Goal: Task Accomplishment & Management: Manage account settings

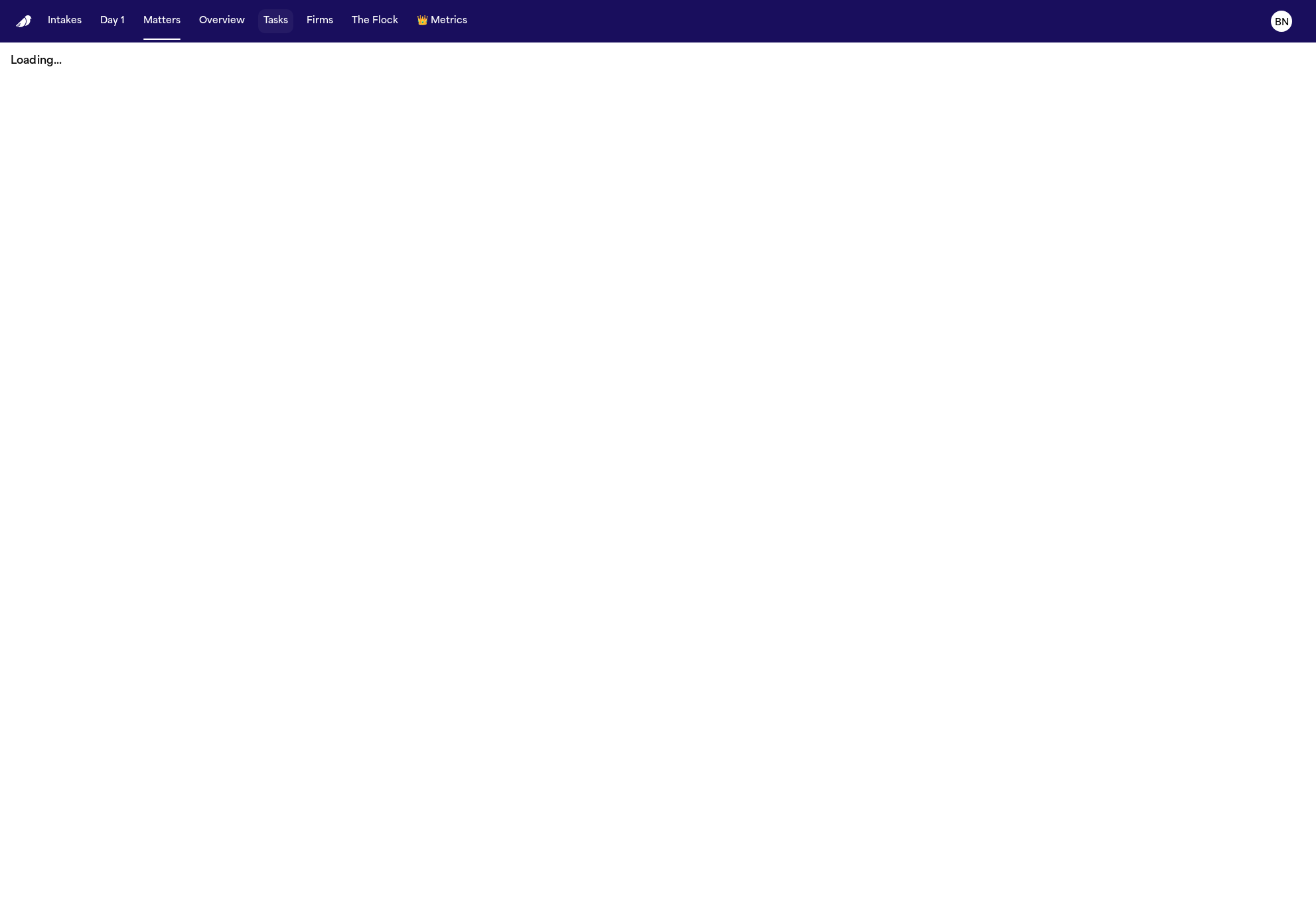
click at [271, 30] on button "Tasks" at bounding box center [276, 21] width 35 height 24
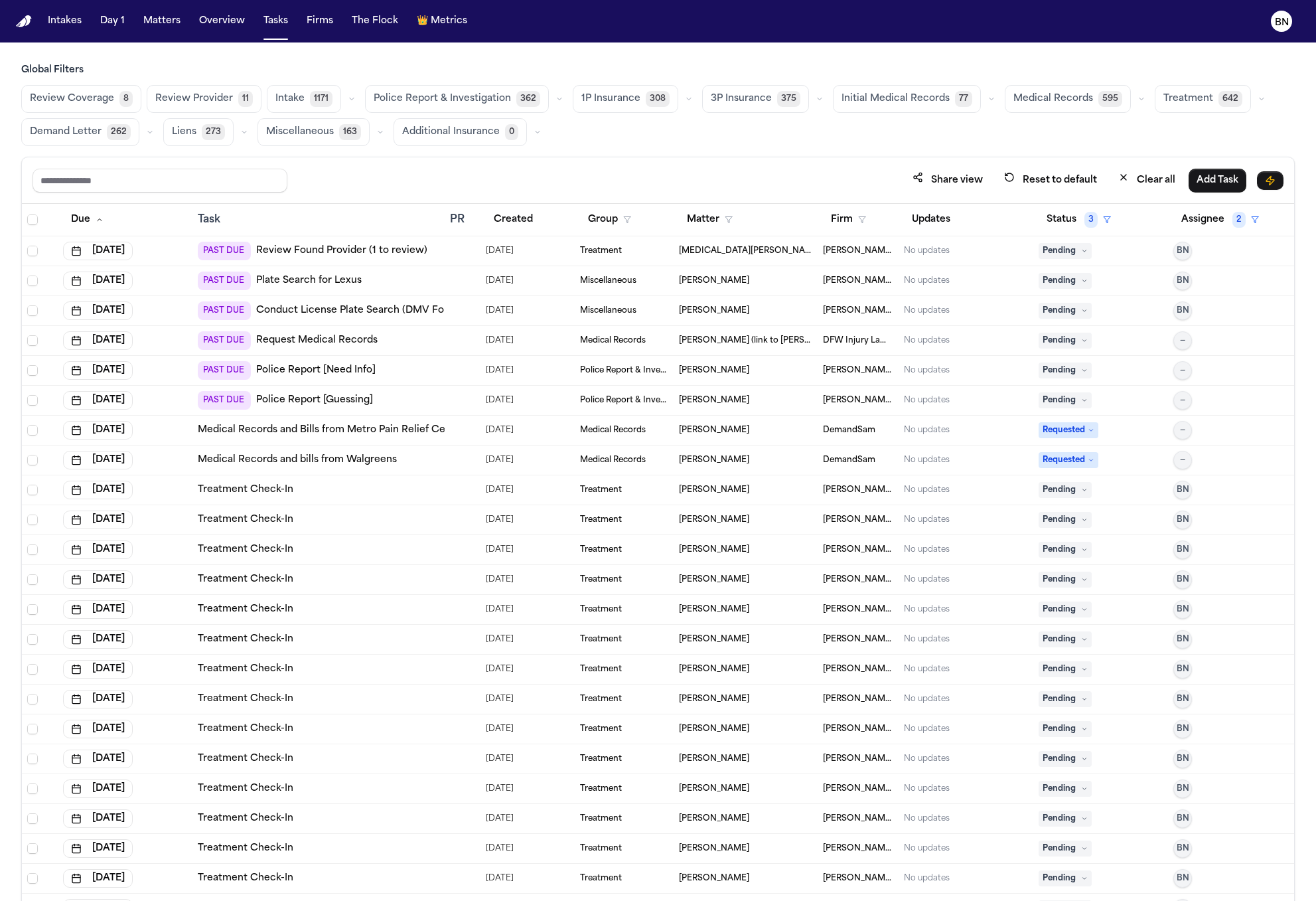
click at [1099, 94] on span "595" at bounding box center [1111, 99] width 24 height 16
click at [1132, 100] on button "button" at bounding box center [1139, 99] width 16 height 16
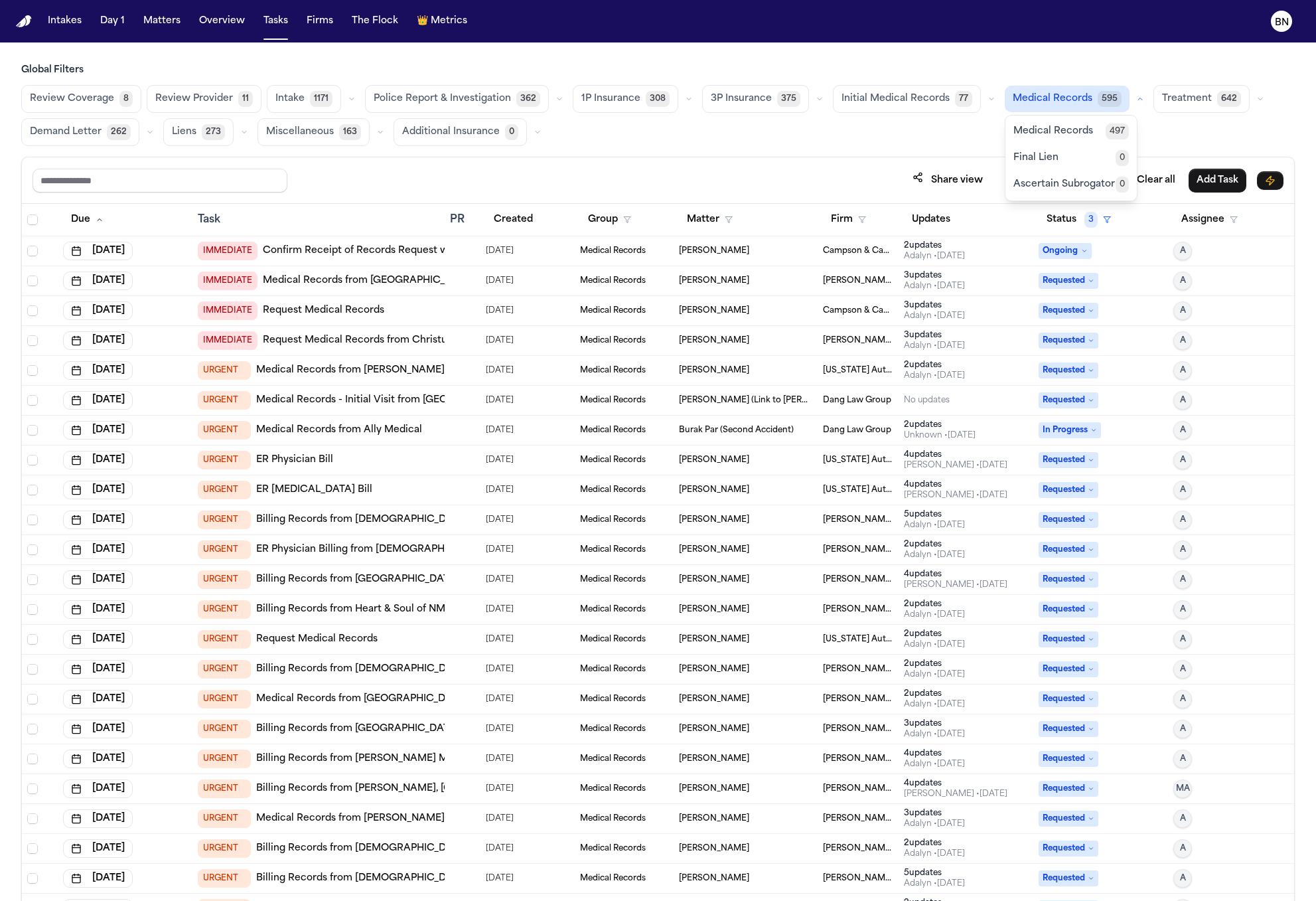
click at [1073, 132] on button "Medical Records 497" at bounding box center [1071, 131] width 131 height 27
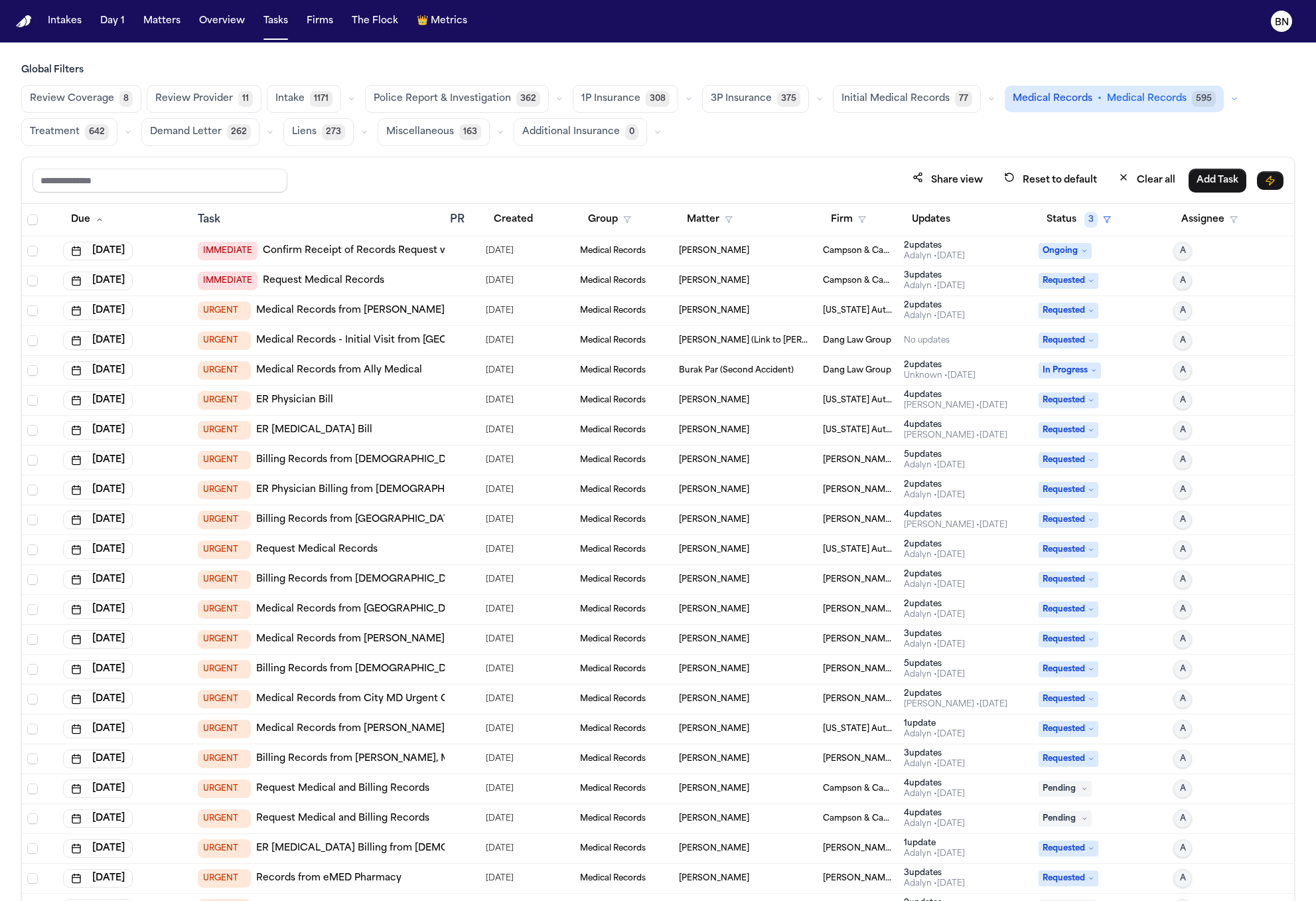
click at [77, 93] on span "Review Coverage" at bounding box center [72, 99] width 85 height 13
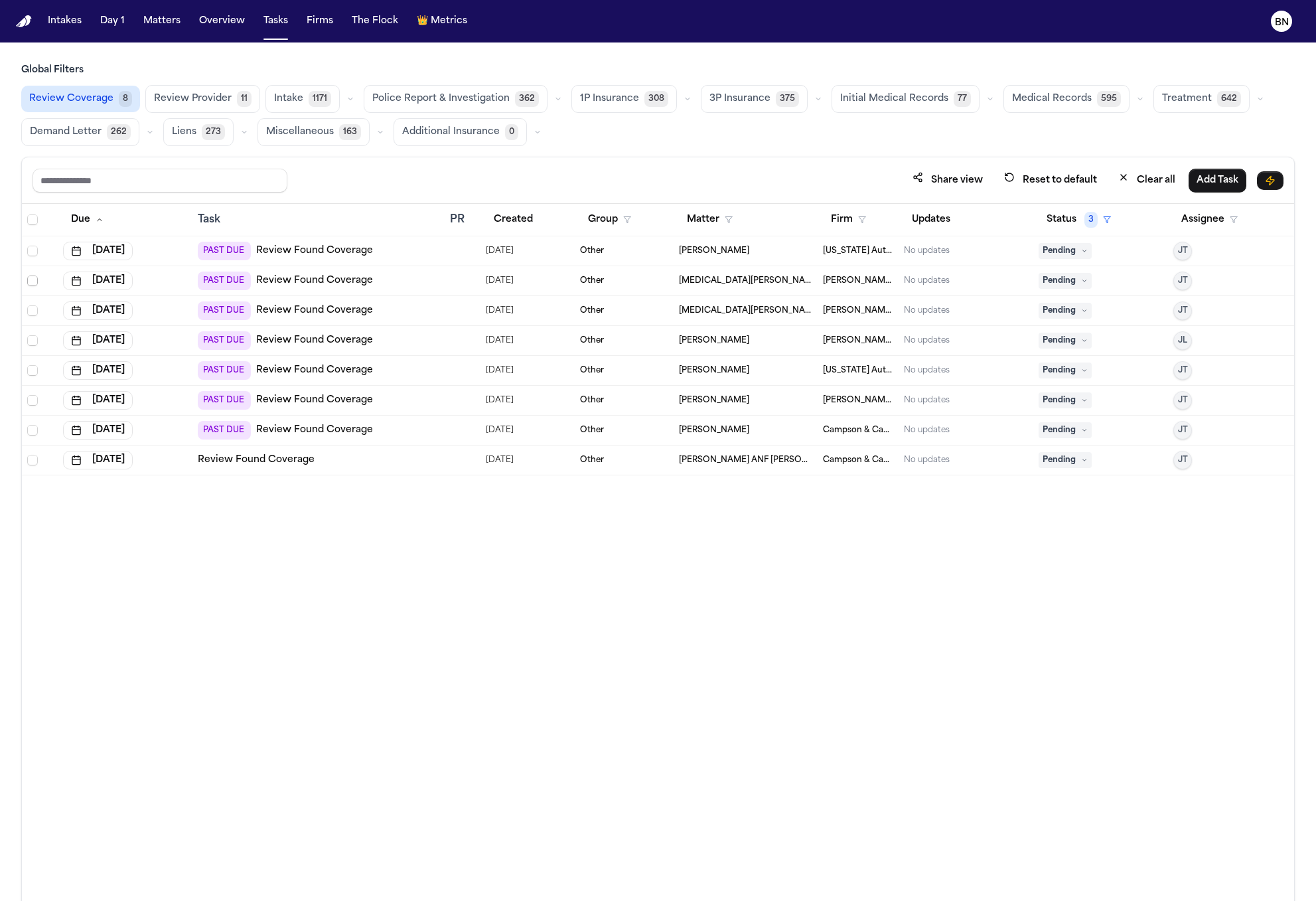
click at [32, 283] on span "Select row" at bounding box center [32, 280] width 10 height 10
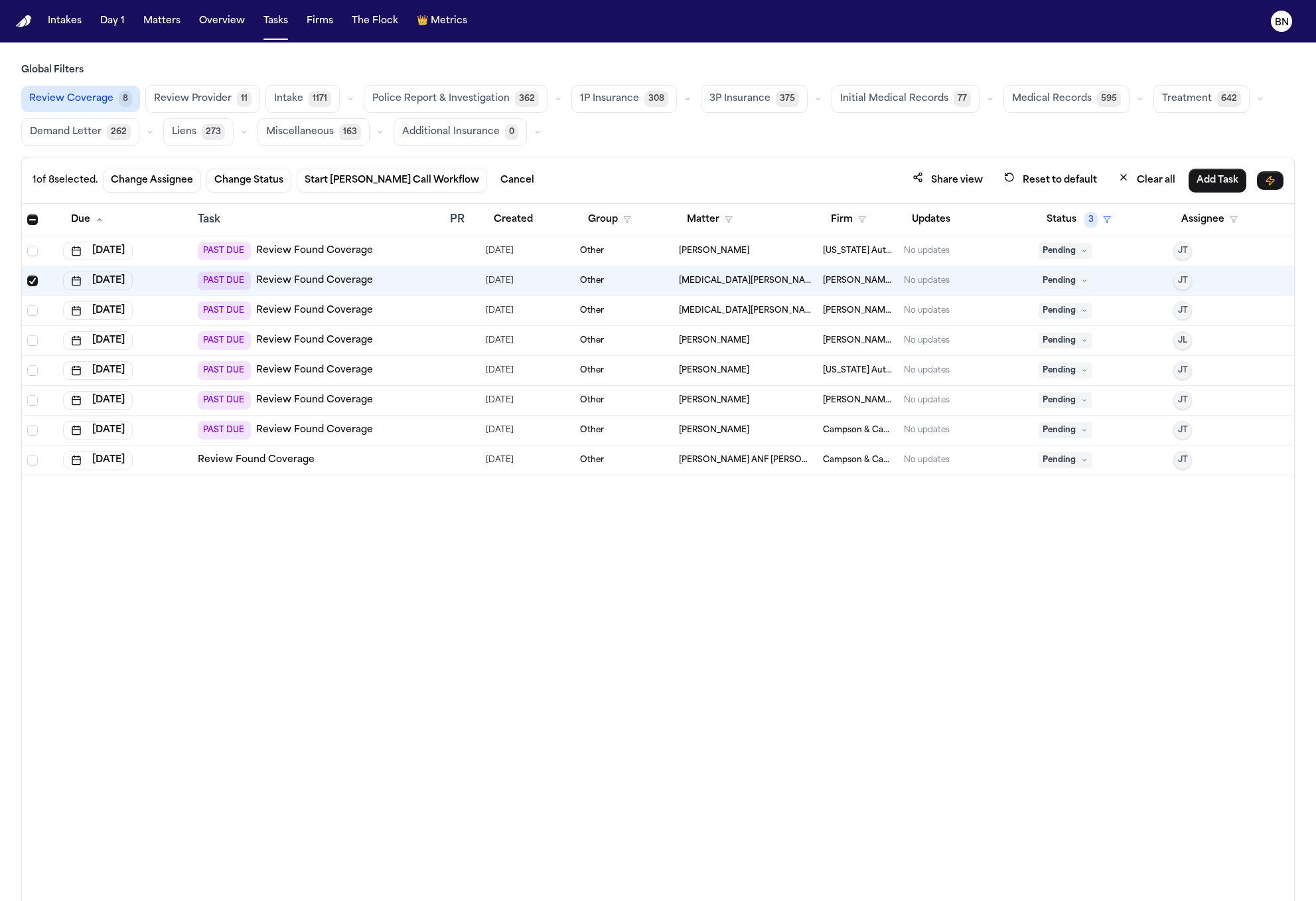
click at [33, 297] on td at bounding box center [40, 311] width 36 height 30
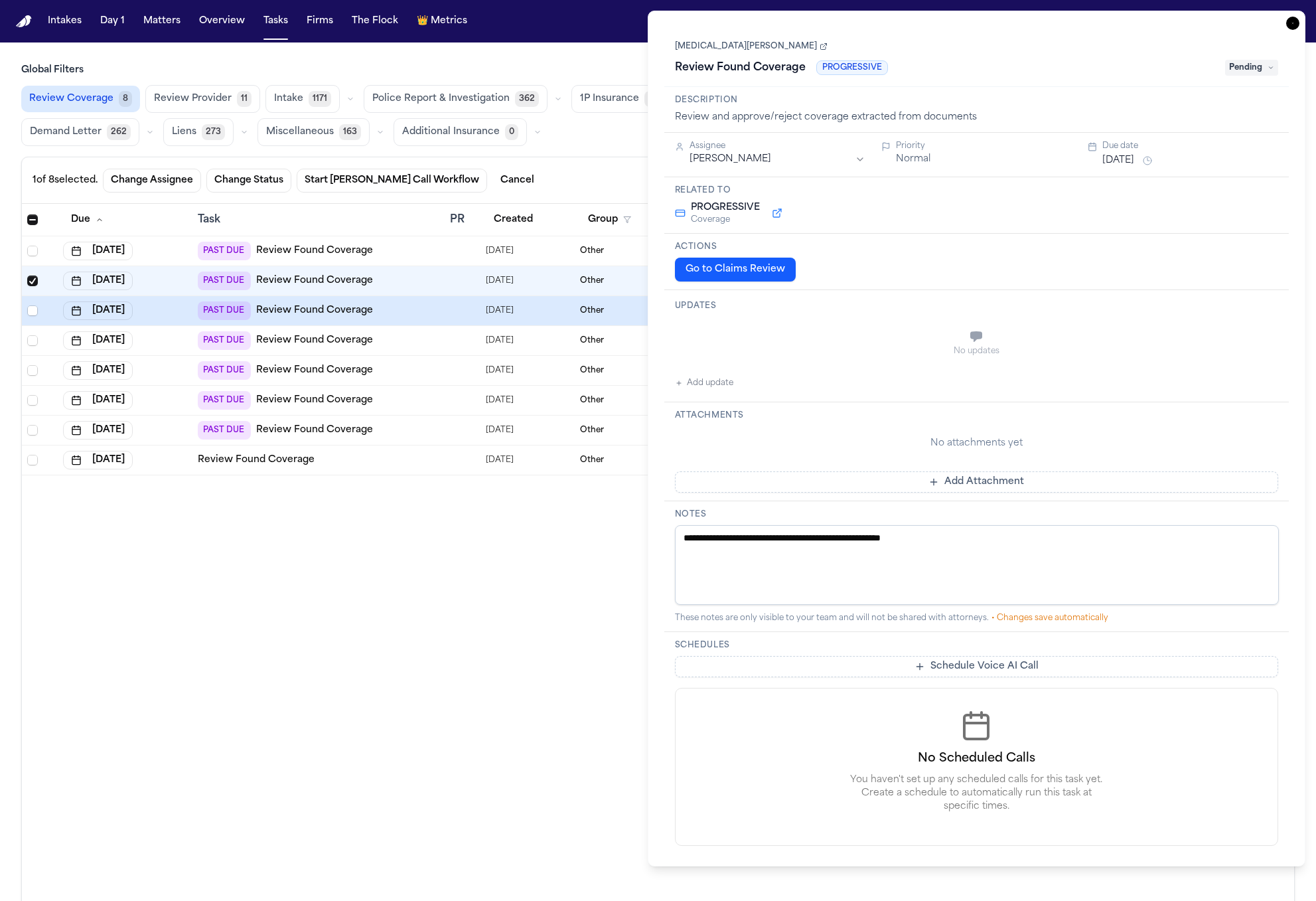
click at [38, 312] on div at bounding box center [39, 311] width 25 height 10
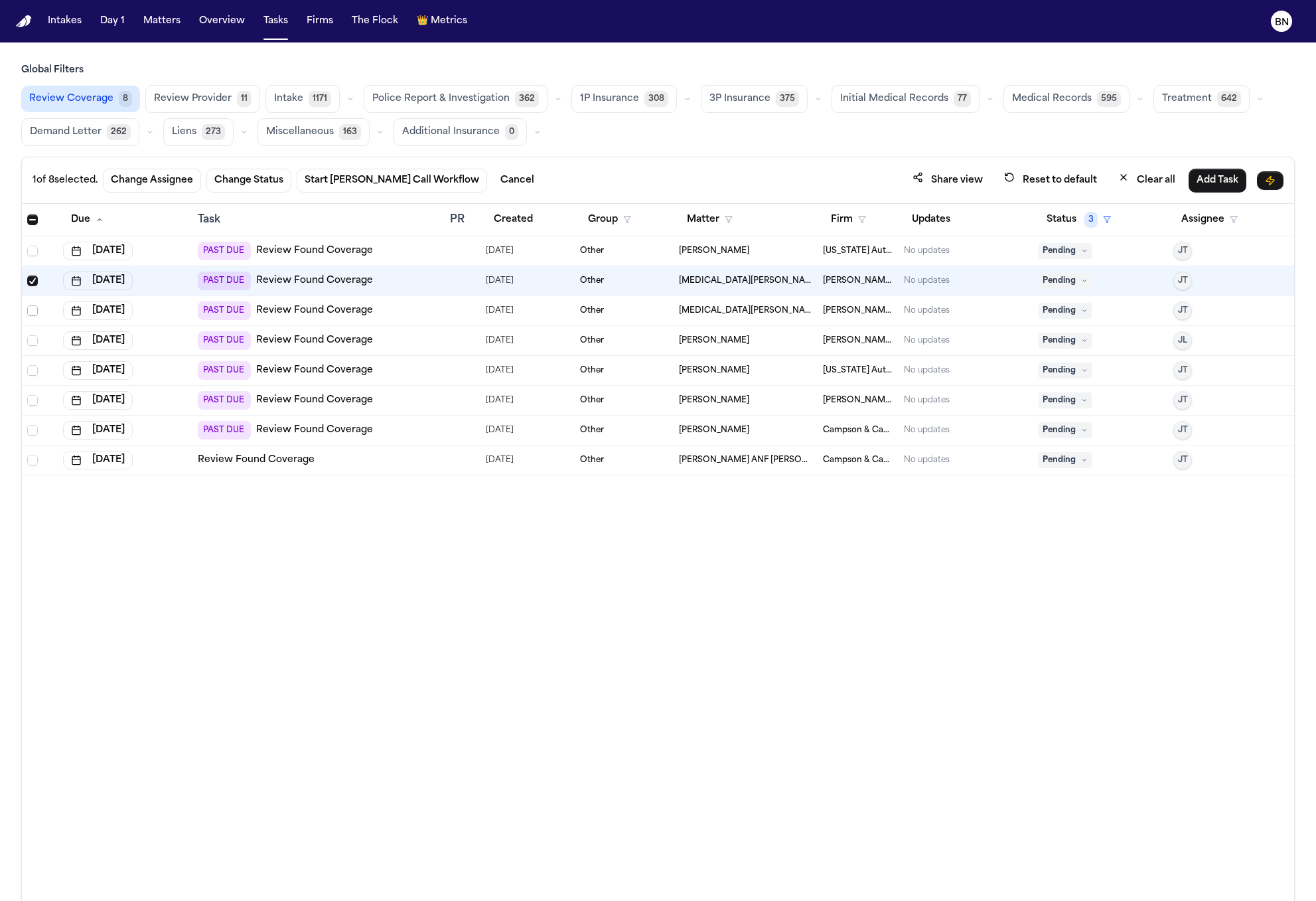
click at [33, 306] on span "Select row" at bounding box center [32, 311] width 10 height 10
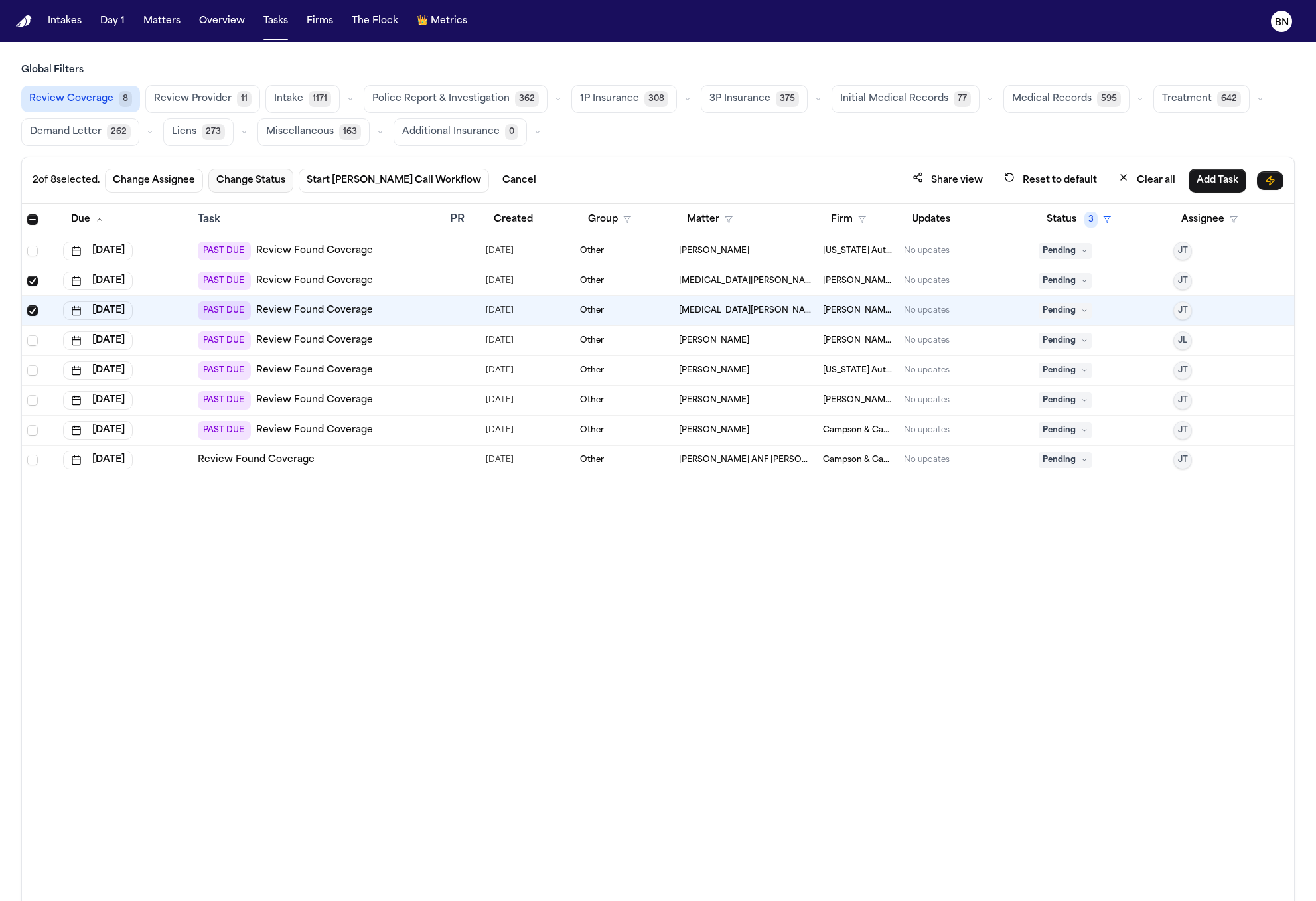
click at [229, 183] on button "Change Status" at bounding box center [250, 180] width 85 height 24
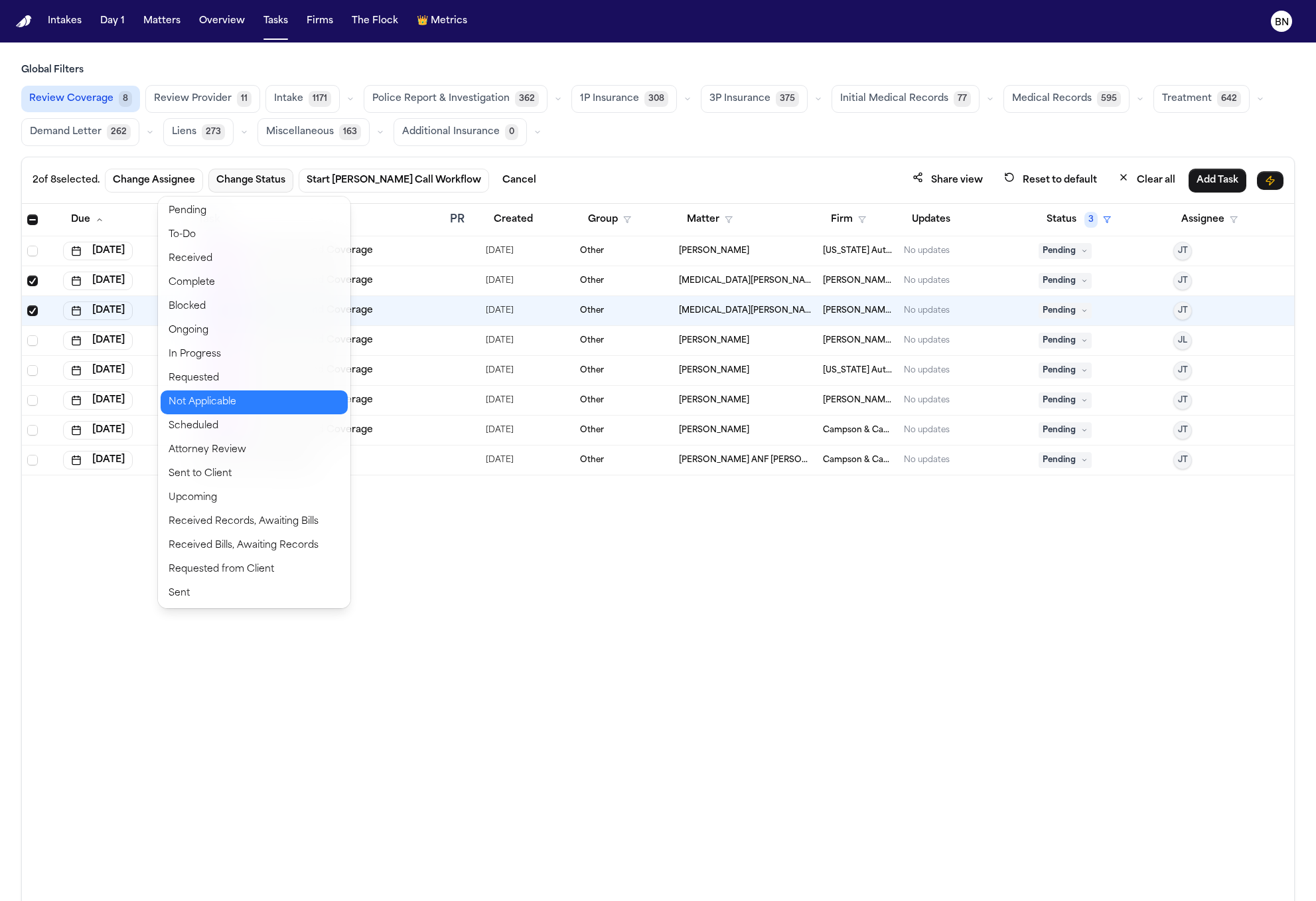
click at [253, 398] on button "Not Applicable" at bounding box center [254, 403] width 187 height 24
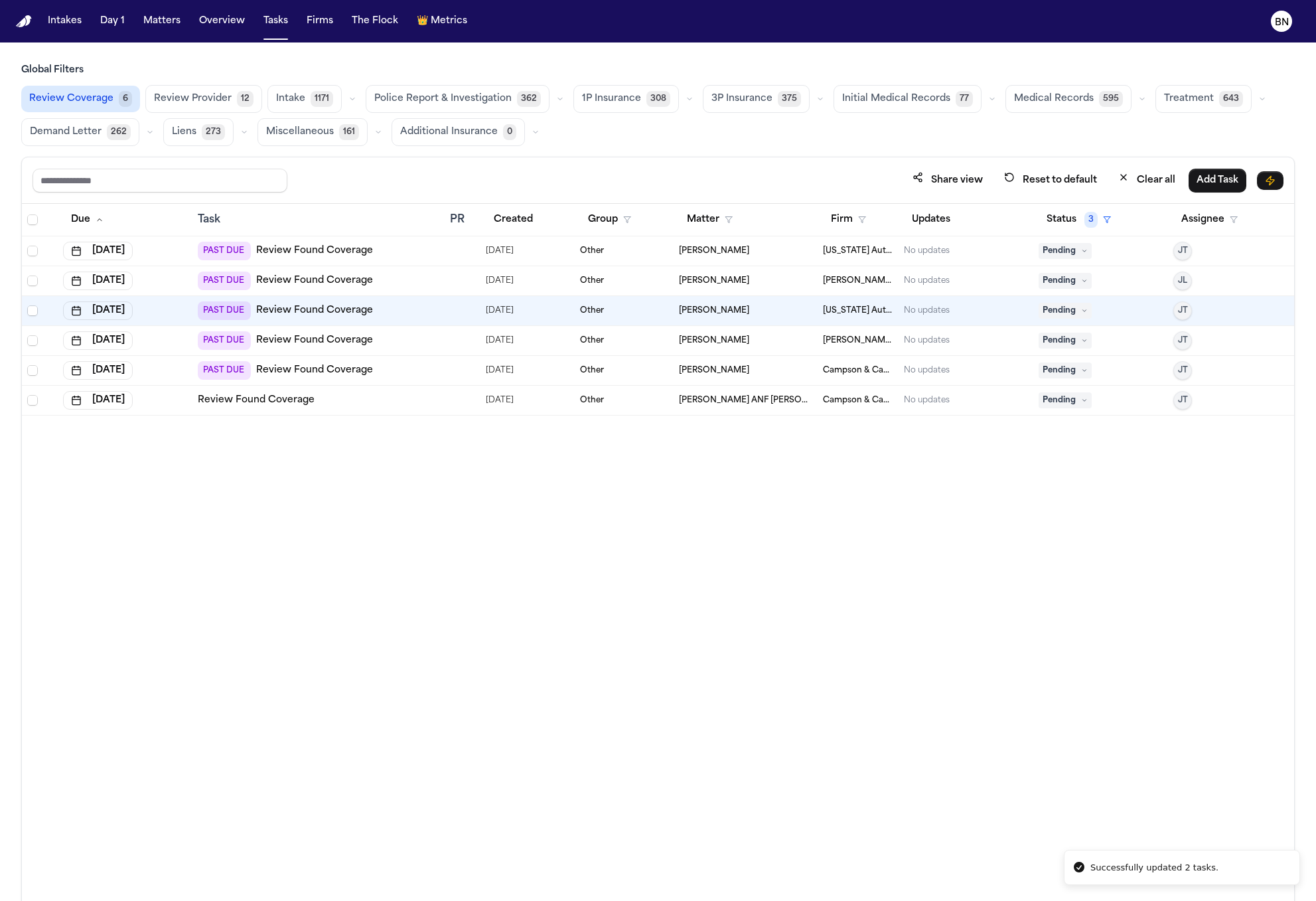
click at [1138, 101] on icon "button" at bounding box center [1142, 99] width 8 height 8
click at [1074, 135] on button "Medical Records 497" at bounding box center [1072, 132] width 131 height 27
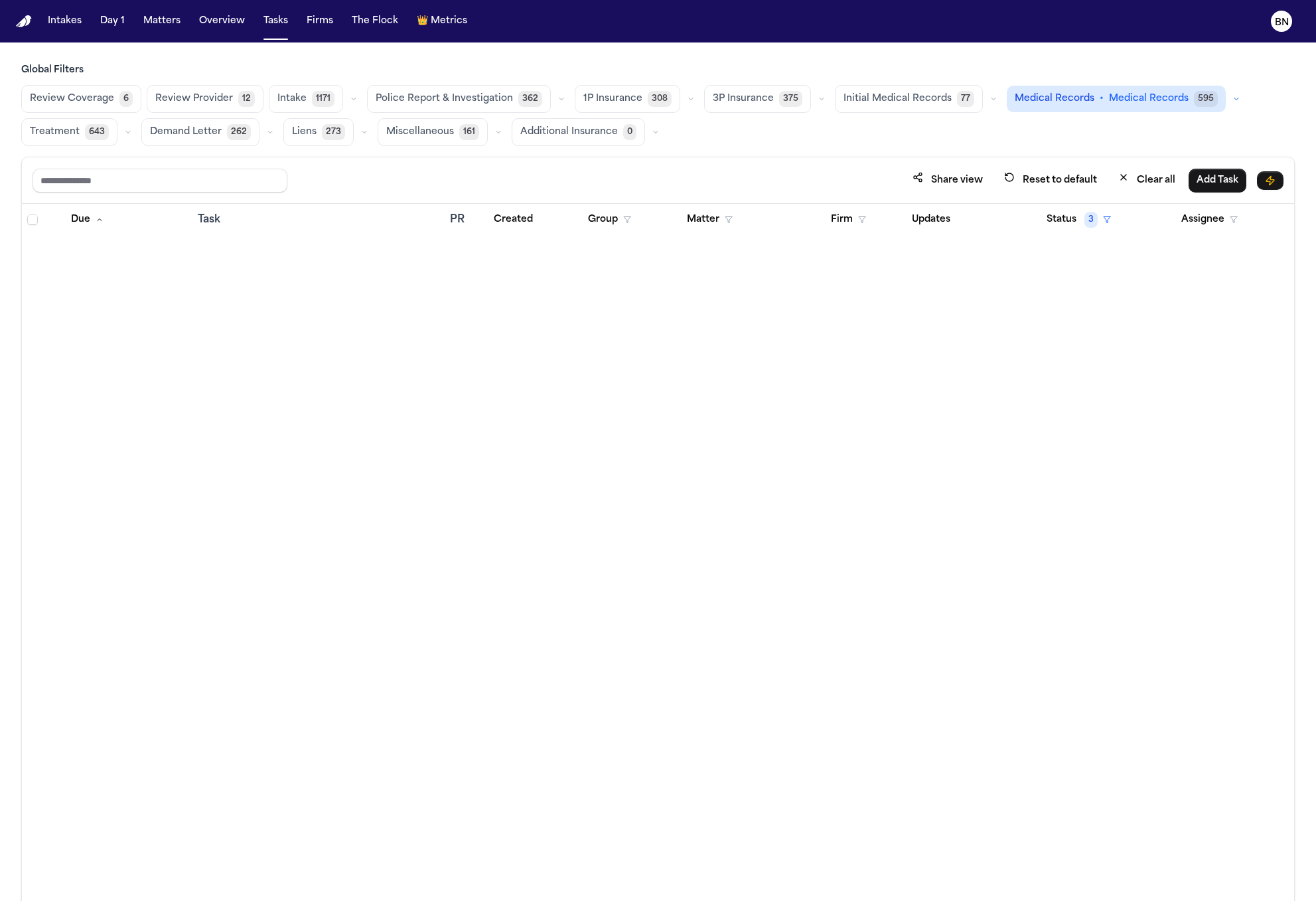
scroll to position [7227, 0]
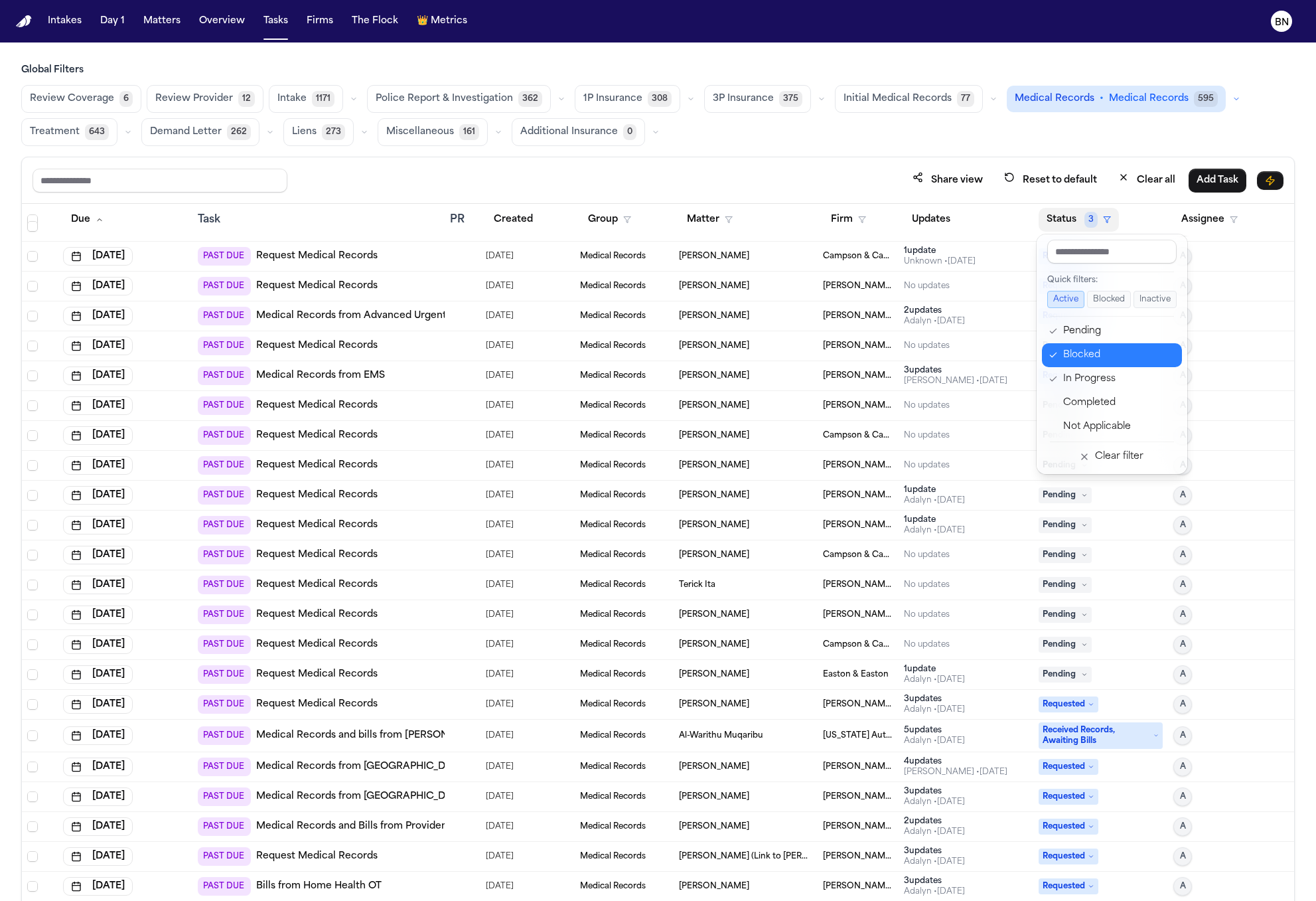
click at [1074, 359] on div "Blocked" at bounding box center [1118, 355] width 111 height 16
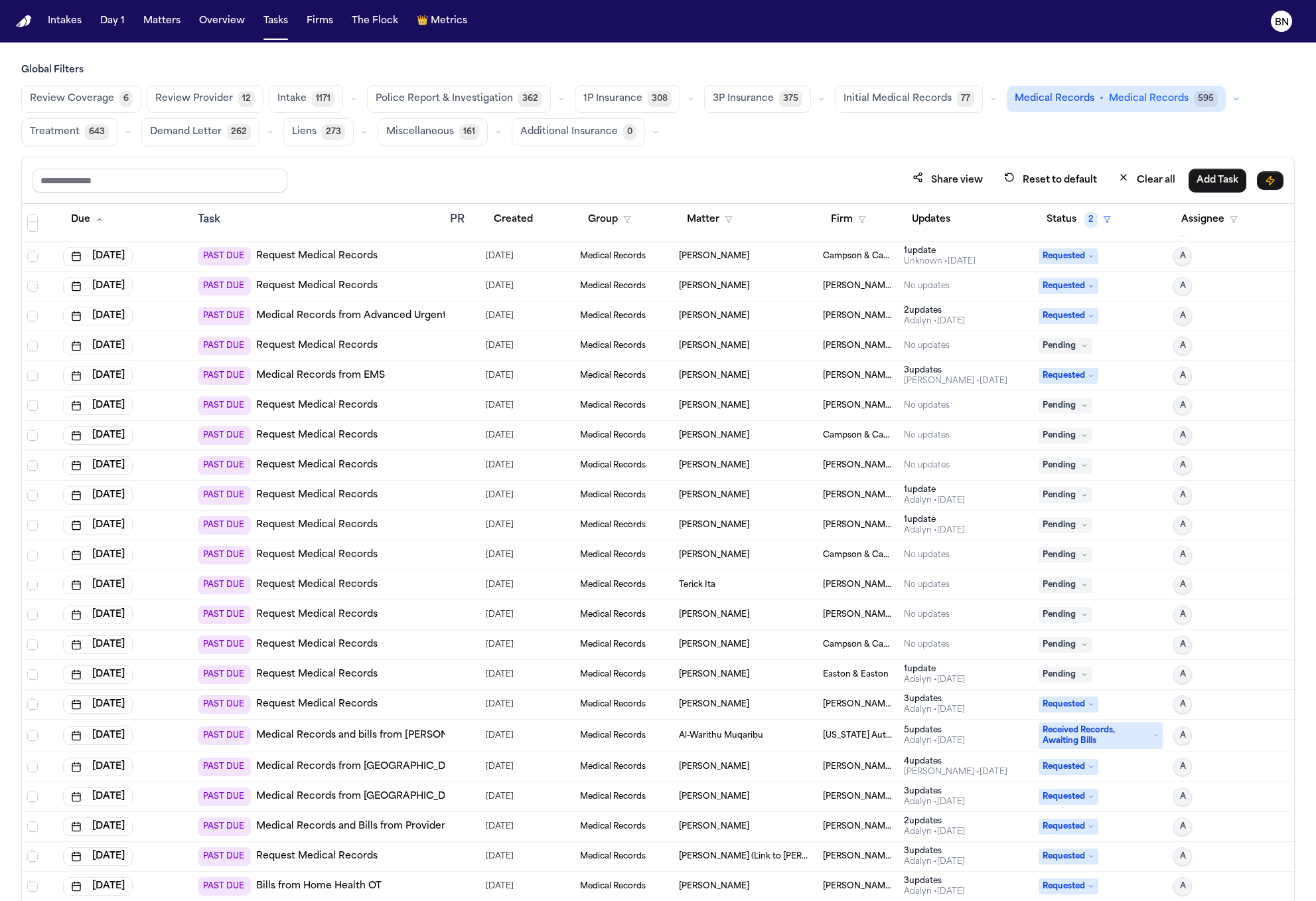
click at [1076, 382] on td "Requested" at bounding box center [1100, 377] width 135 height 30
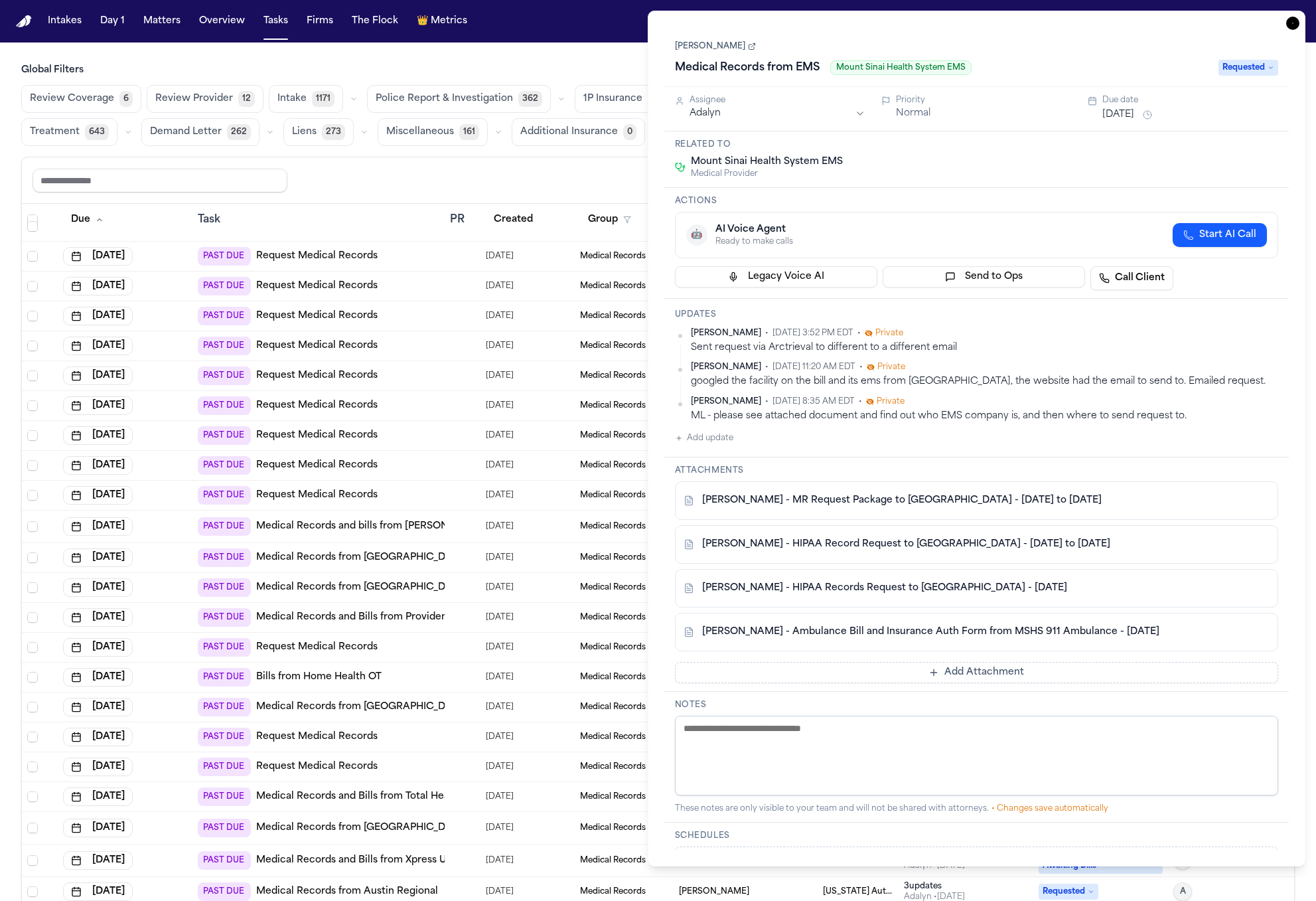
click at [1296, 21] on icon "button" at bounding box center [1293, 23] width 13 height 13
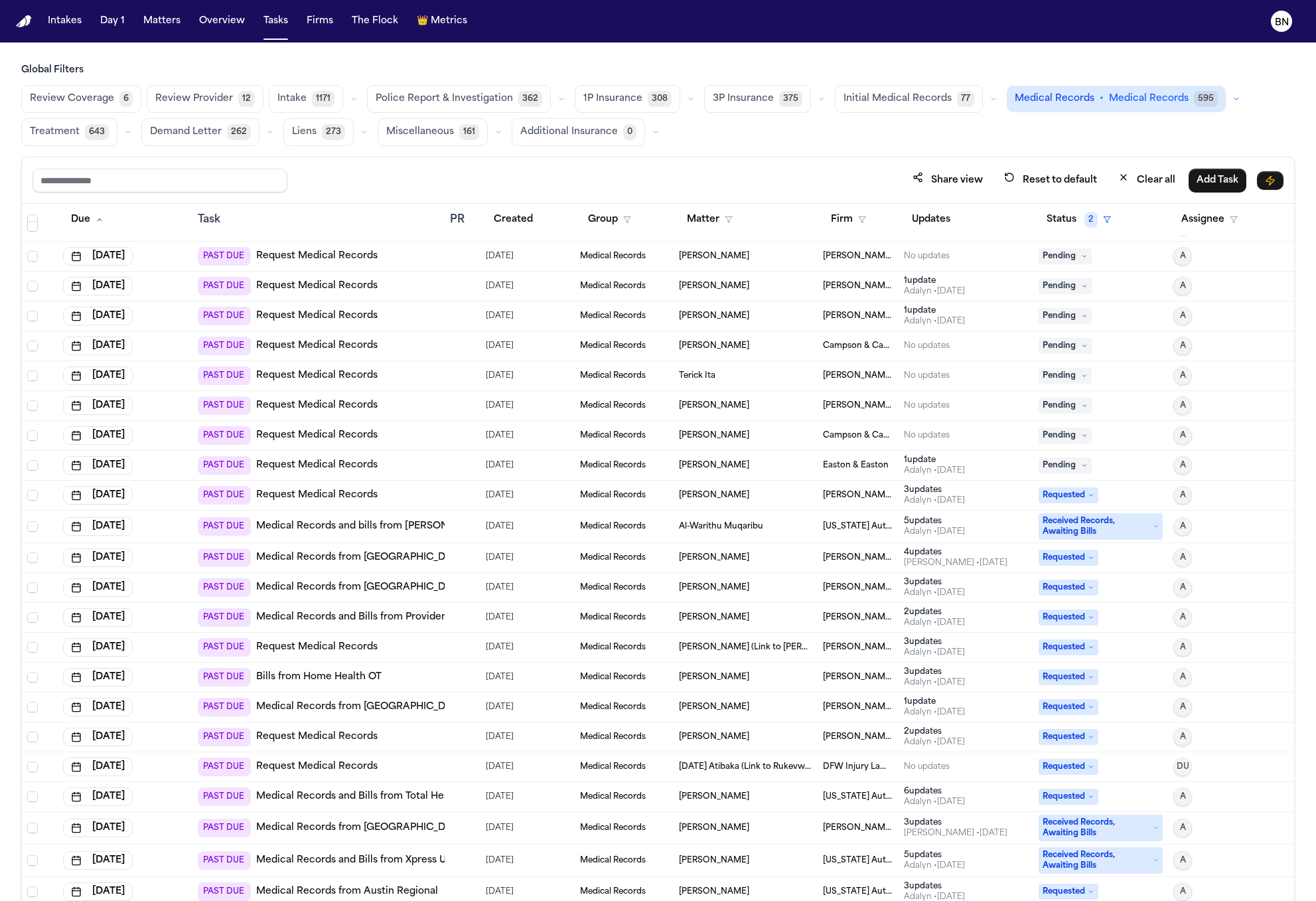
click at [1076, 219] on button "Status 2" at bounding box center [1079, 220] width 80 height 24
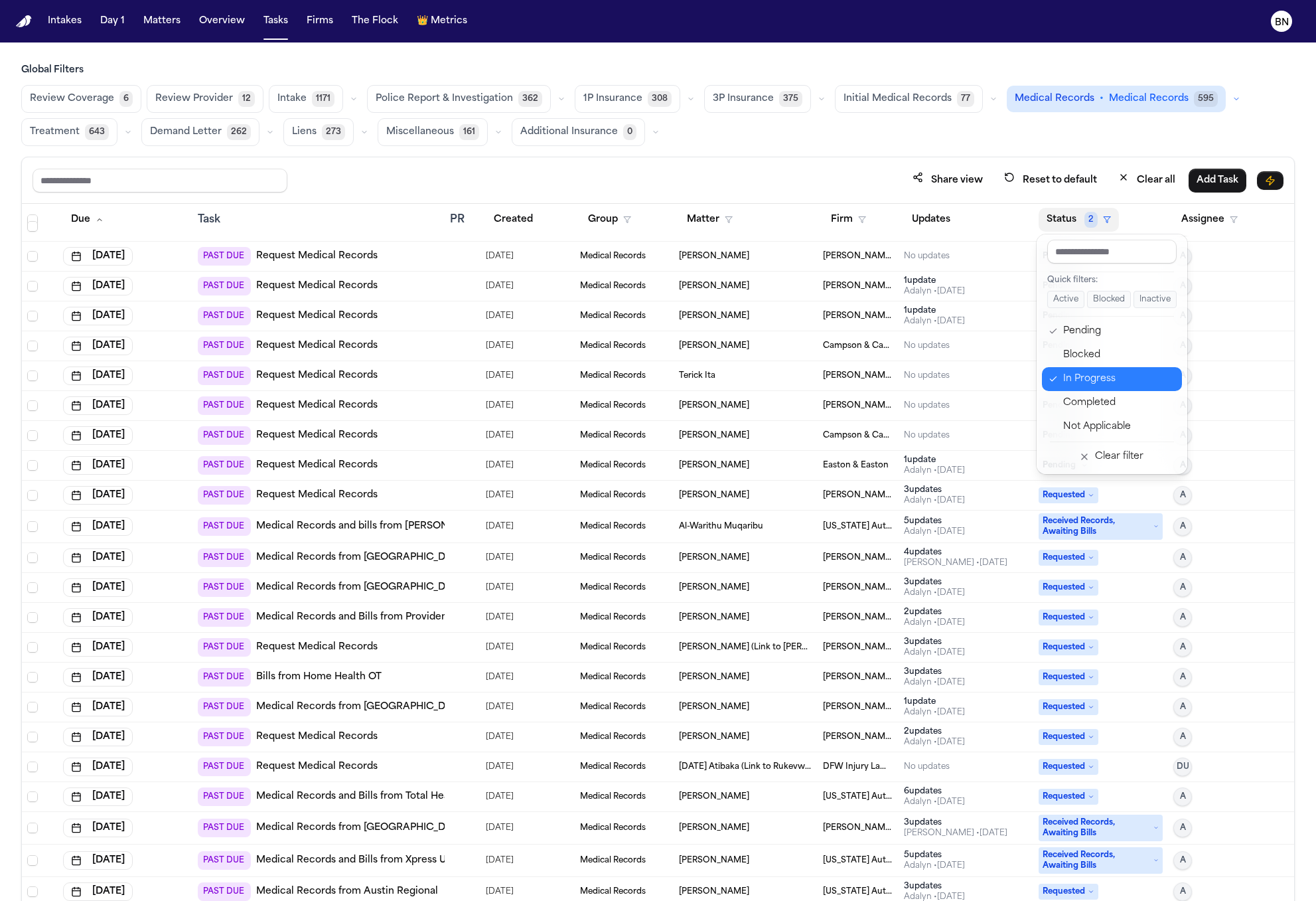
click at [1086, 375] on div "In Progress" at bounding box center [1118, 378] width 111 height 16
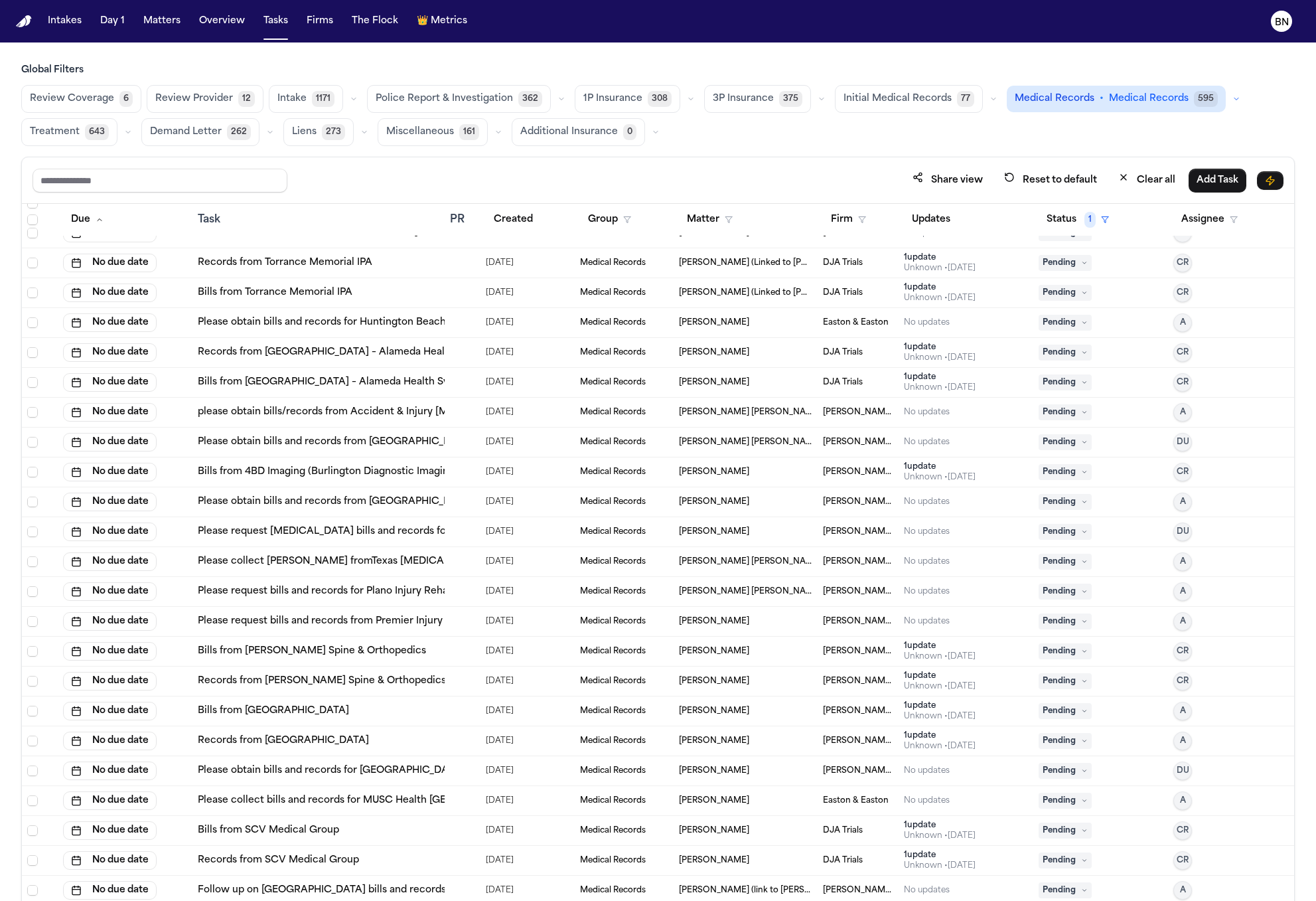
scroll to position [4855, 0]
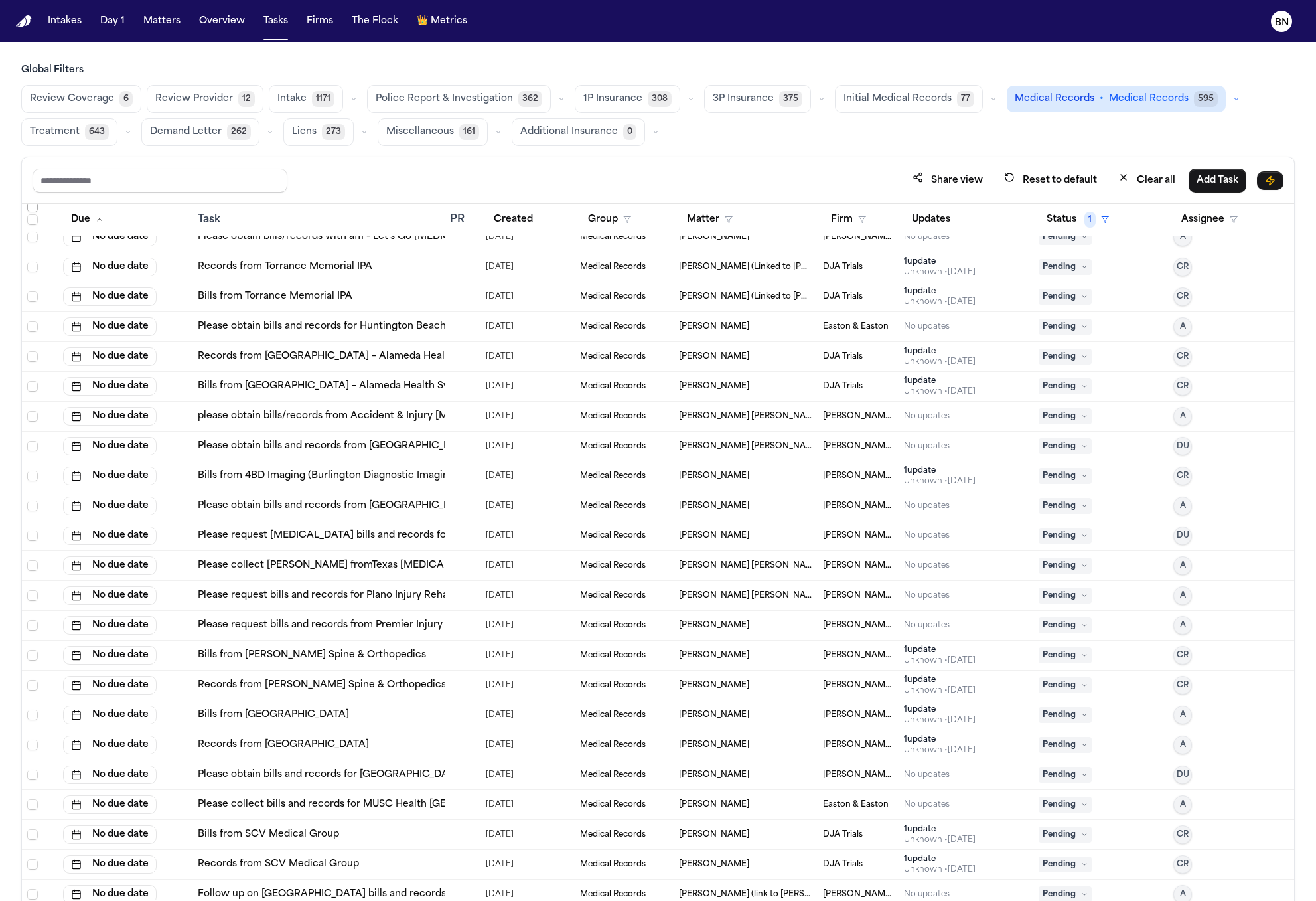
click at [33, 207] on span "Select row" at bounding box center [32, 206] width 10 height 10
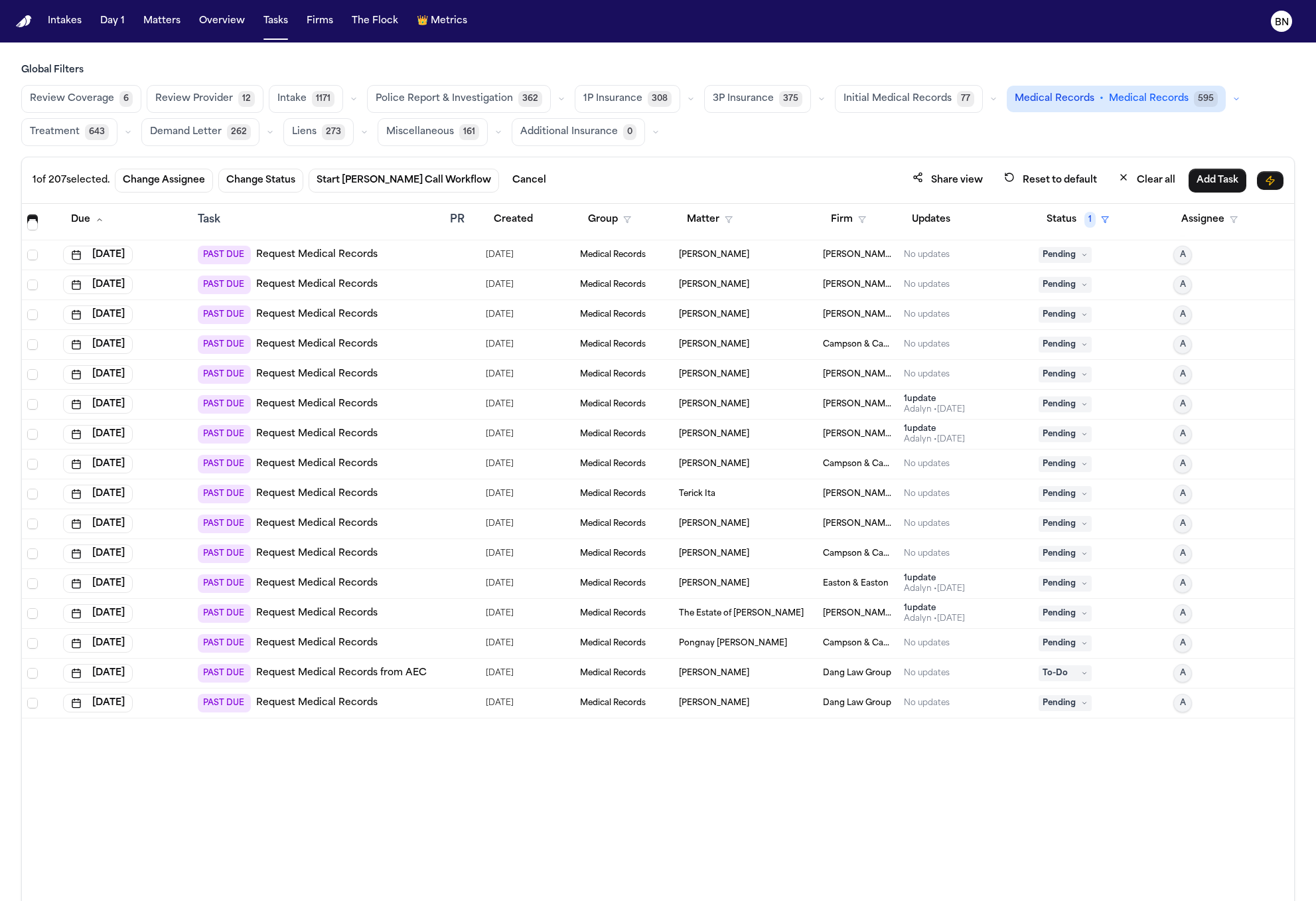
scroll to position [2564, 0]
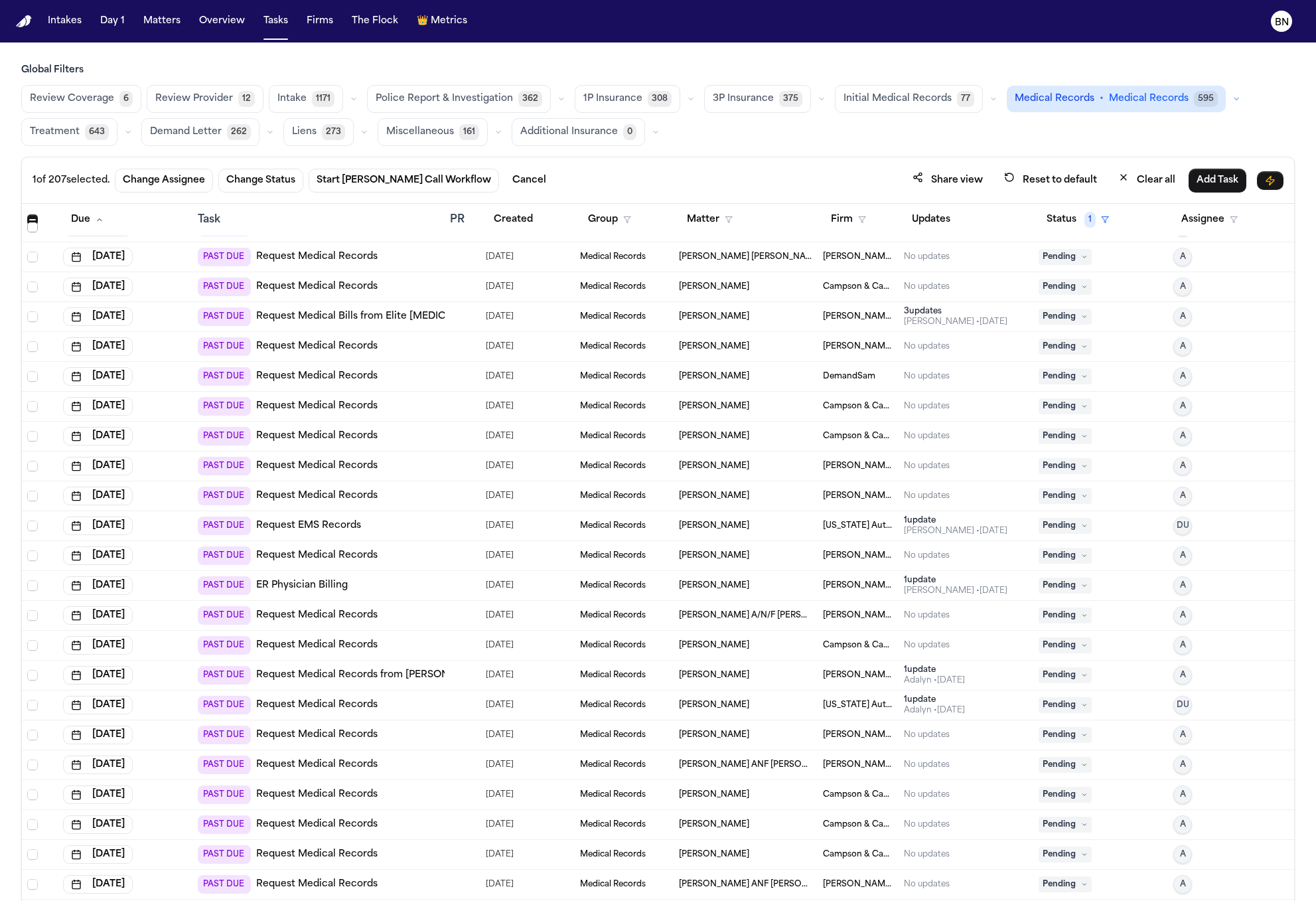
click at [33, 229] on span "Select row" at bounding box center [32, 227] width 10 height 10
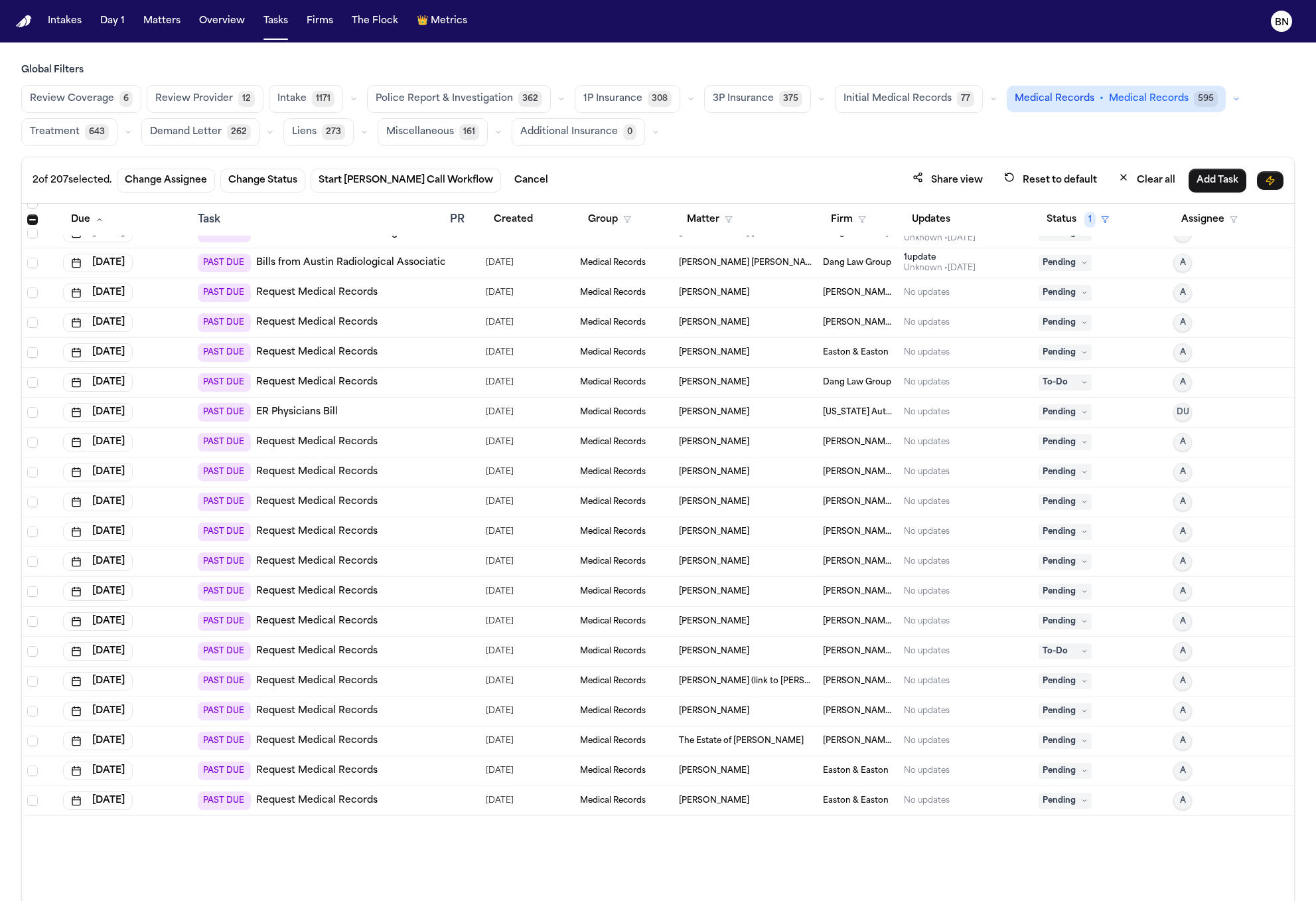
scroll to position [0, 0]
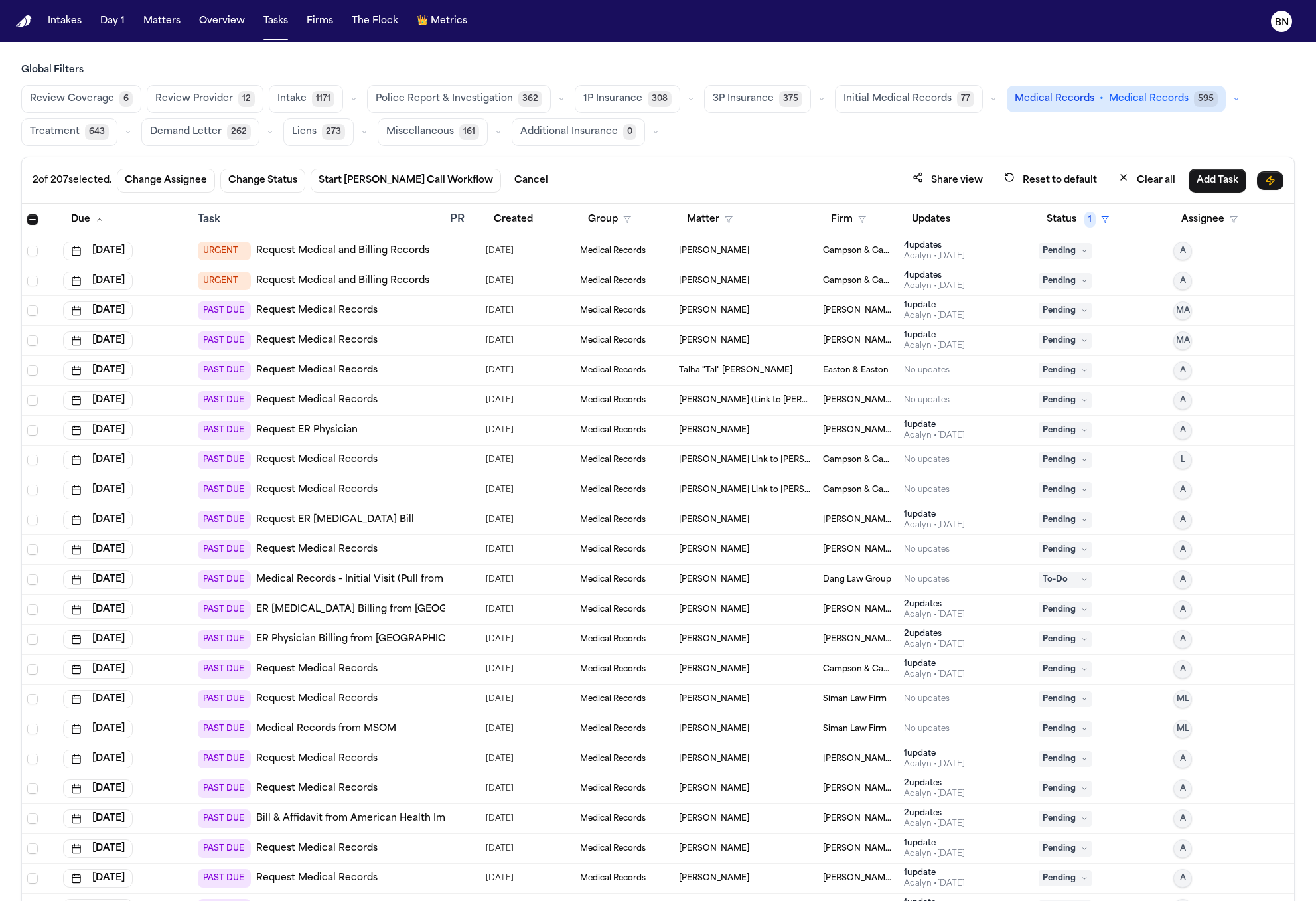
click at [35, 218] on span "Select all" at bounding box center [32, 219] width 10 height 10
click at [34, 218] on span "Select all" at bounding box center [32, 219] width 10 height 10
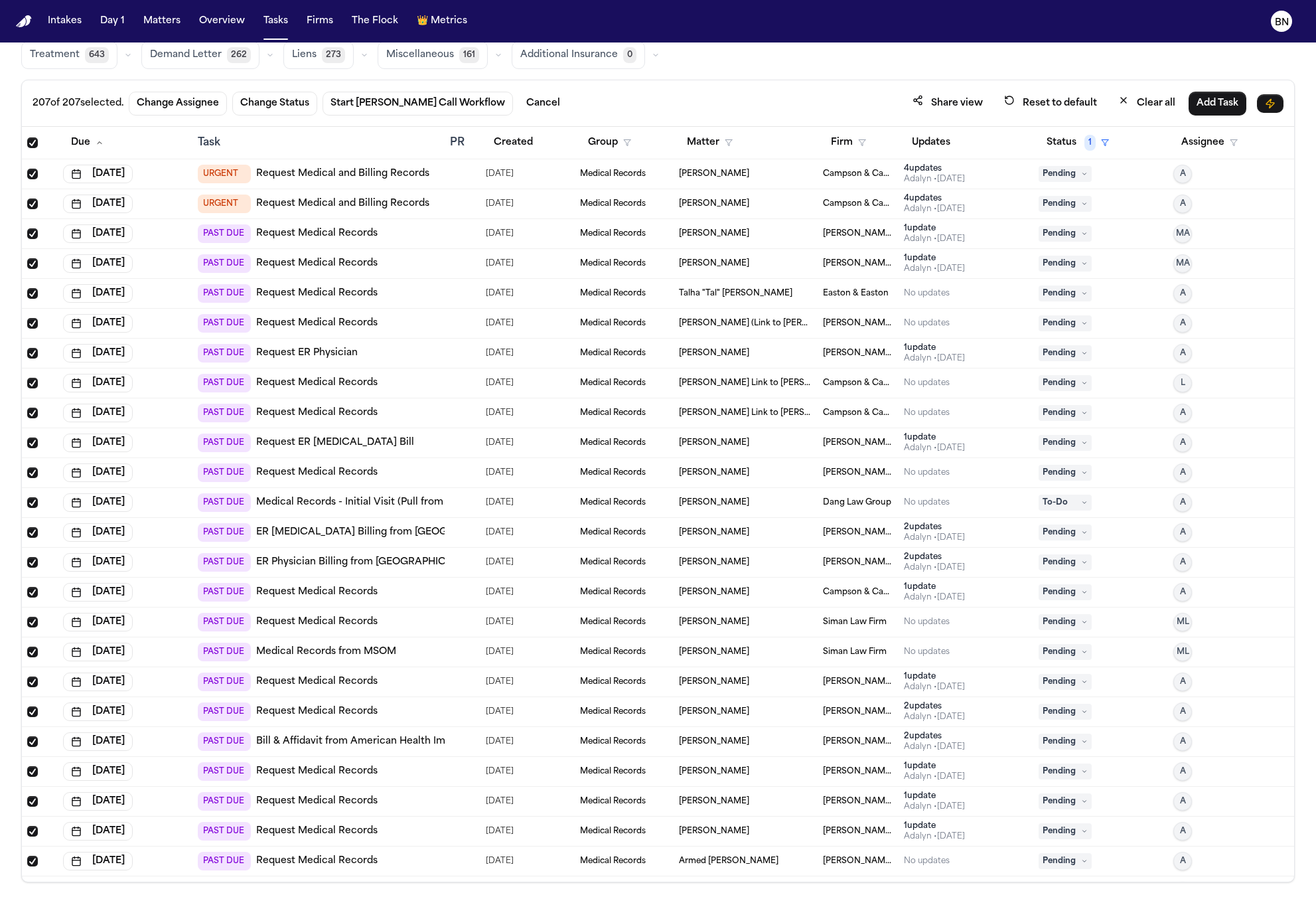
click at [30, 139] on span "Select all" at bounding box center [32, 142] width 10 height 10
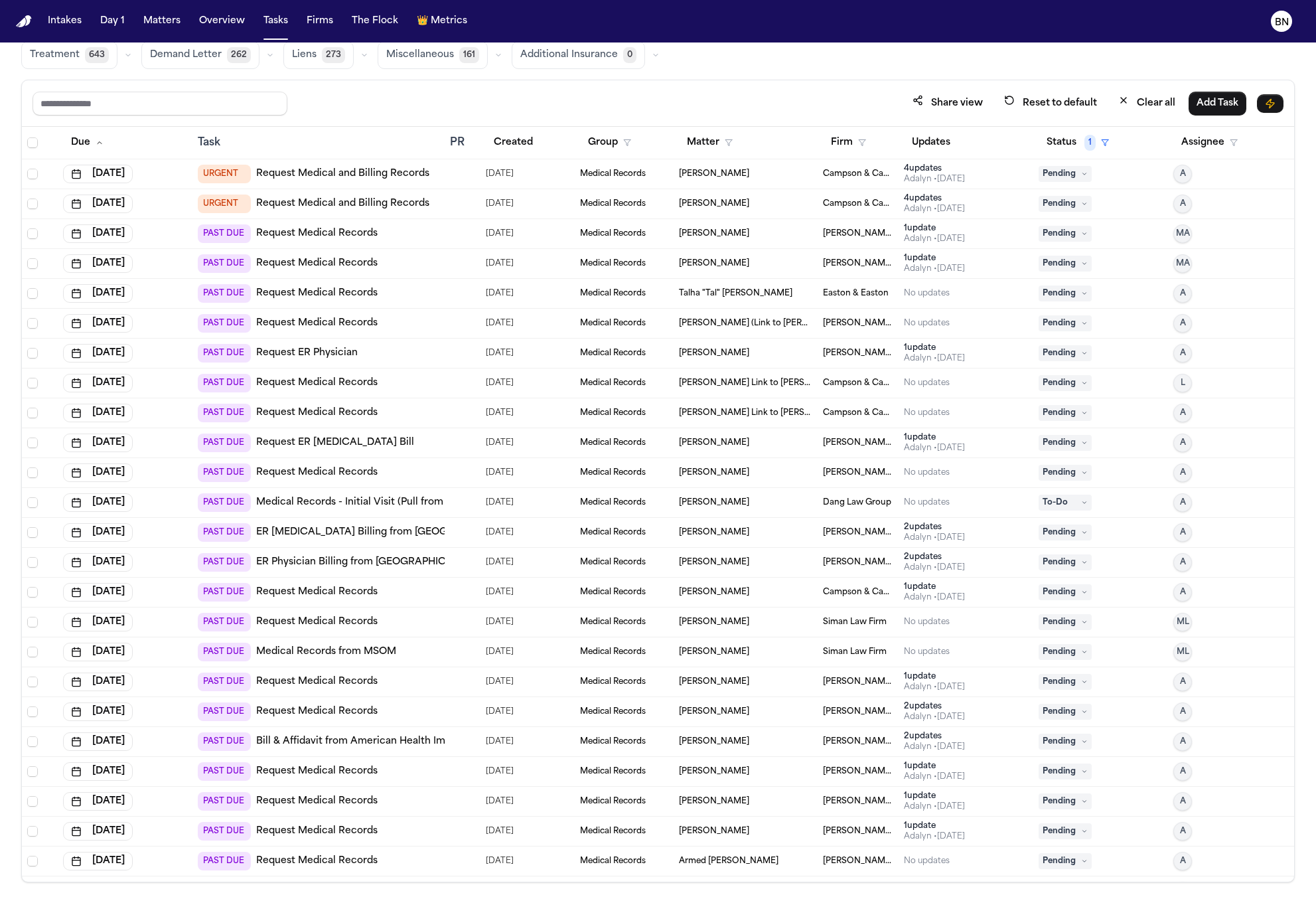
click at [546, 86] on div "Share view Reset to default Clear all Add Task" at bounding box center [658, 103] width 1272 height 46
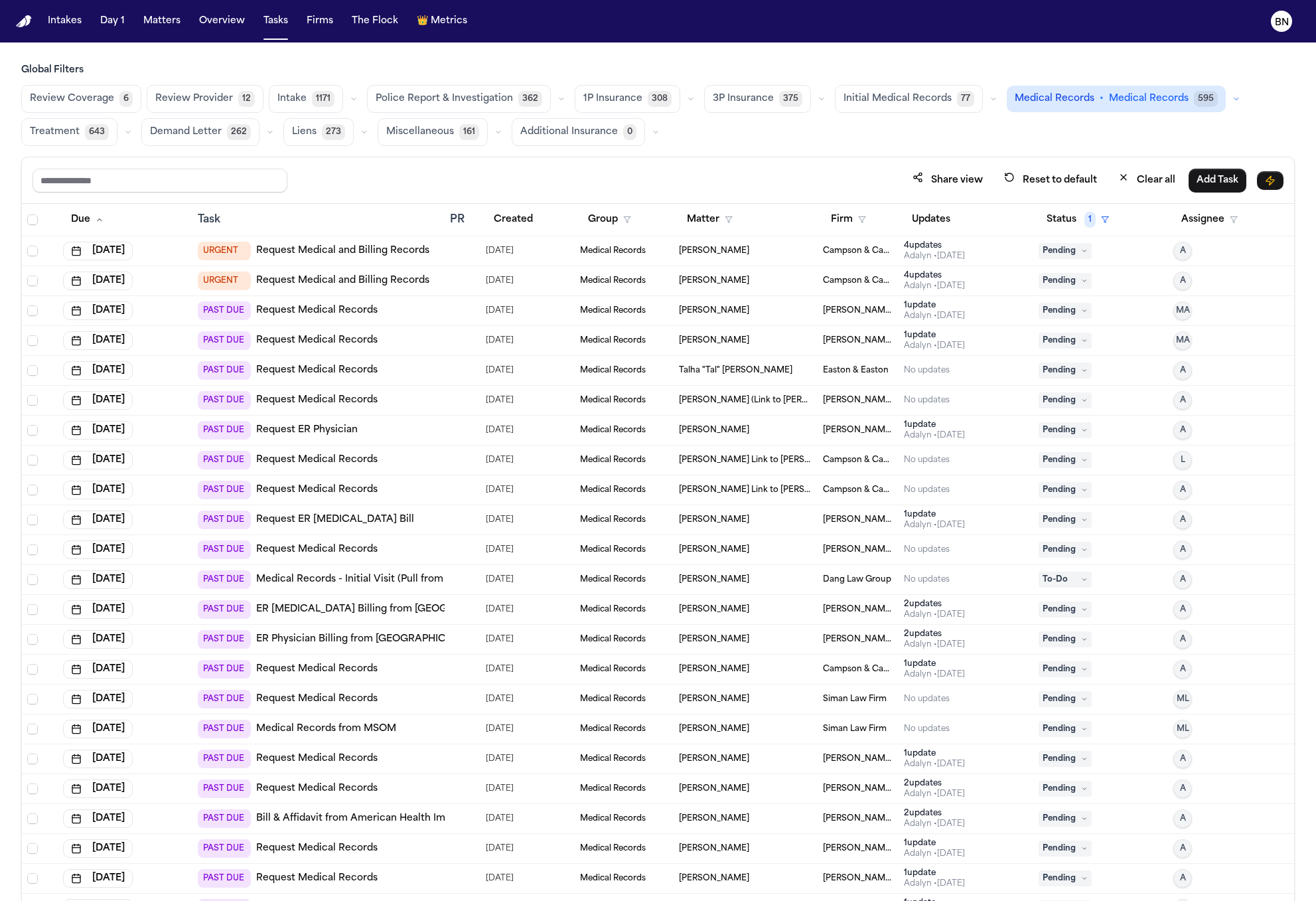
click at [495, 162] on div "Share view Reset to default Clear all Add Task" at bounding box center [658, 180] width 1272 height 46
click at [555, 47] on main "Global Filters Review Coverage 6 Review Provider 12 Intake 1171 Police Report &…" at bounding box center [658, 471] width 1316 height 858
click at [541, 92] on div "Police Report & Investigation 362" at bounding box center [468, 99] width 203 height 28
click at [554, 93] on button "button" at bounding box center [561, 99] width 16 height 16
click at [480, 164] on button "Police Report Escalation 358" at bounding box center [445, 158] width 155 height 27
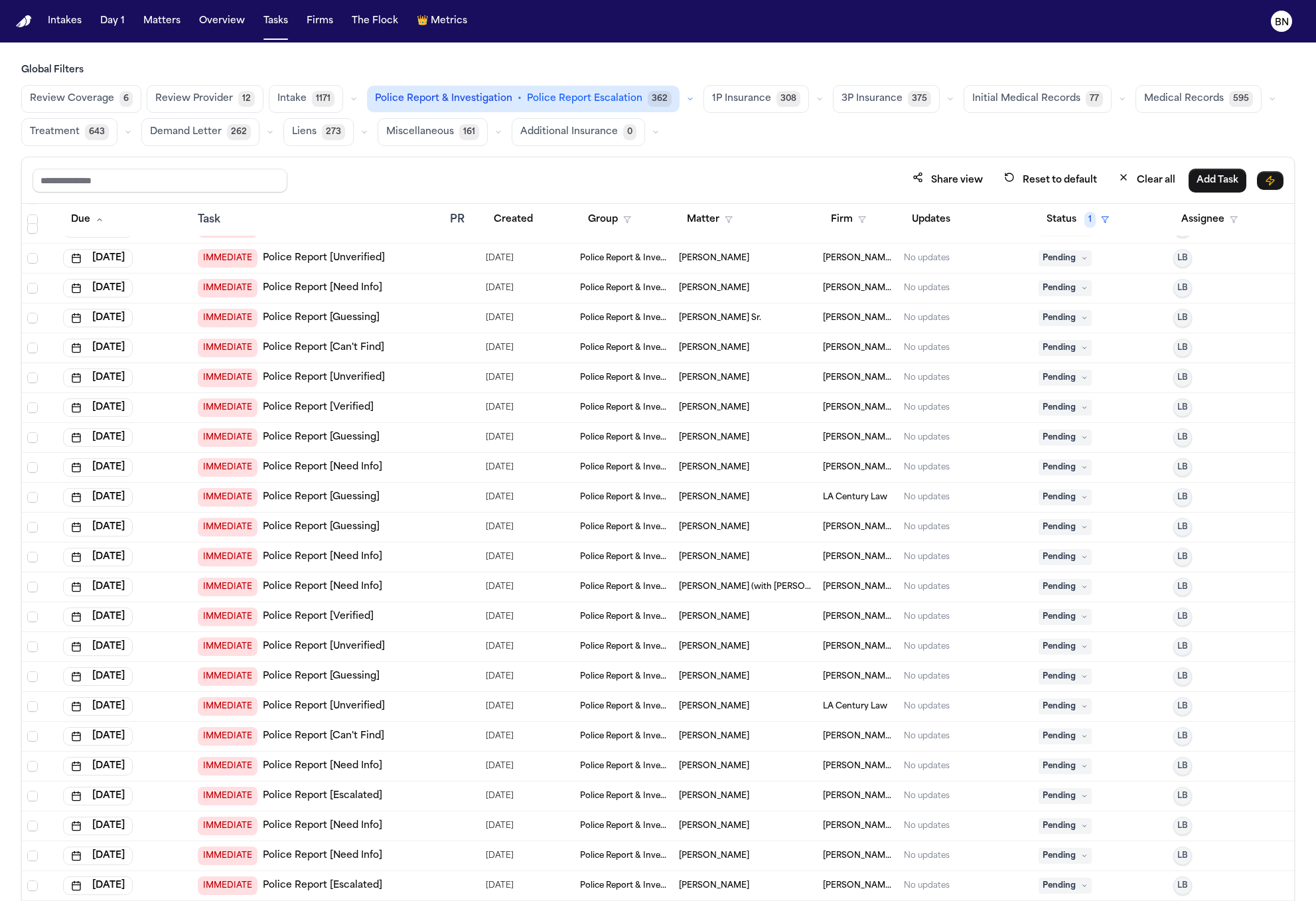
scroll to position [919, 0]
click at [560, 163] on div "Share view Reset to default Clear all Add Task" at bounding box center [658, 180] width 1272 height 46
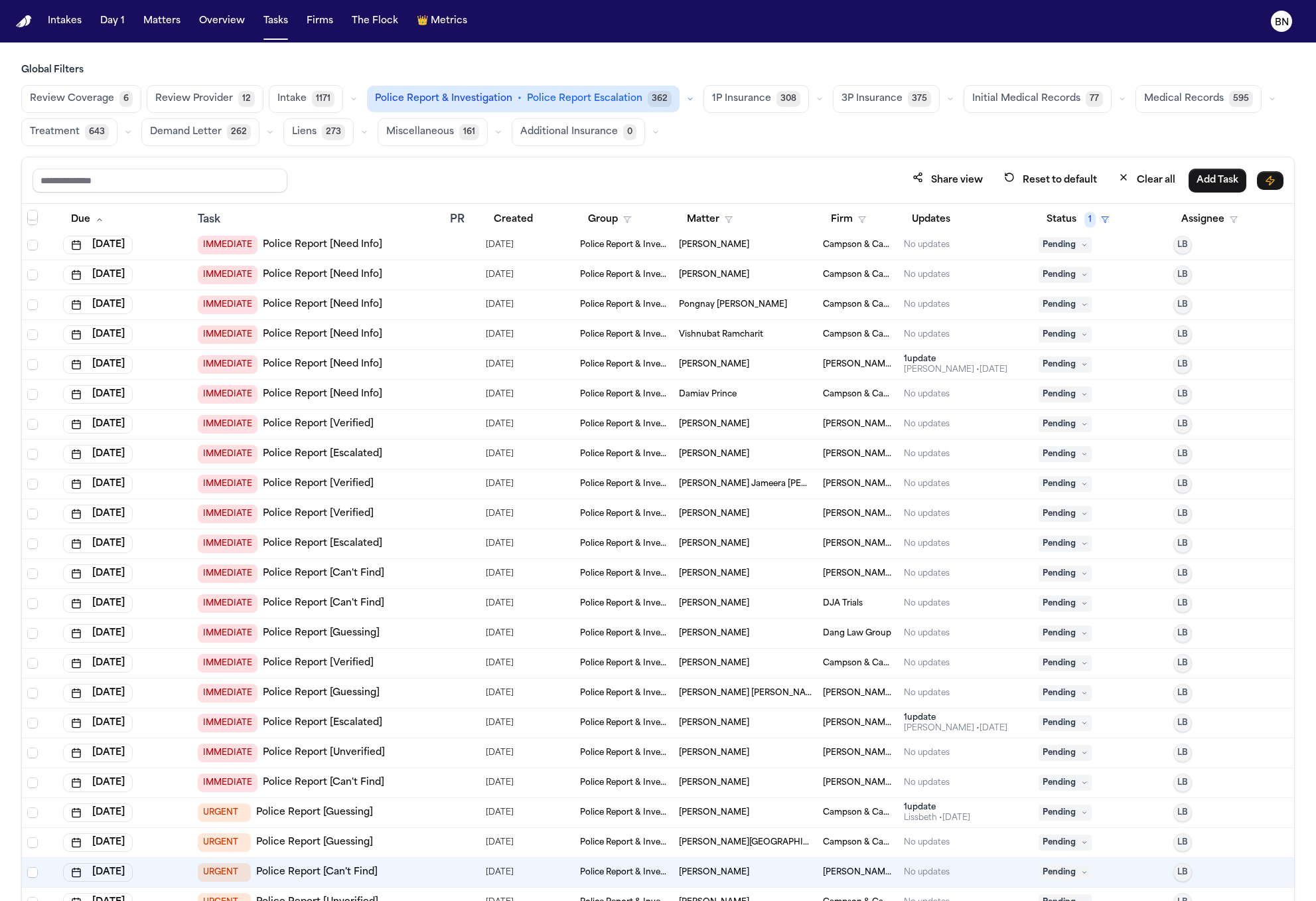
click at [120, 102] on span "6" at bounding box center [126, 99] width 13 height 16
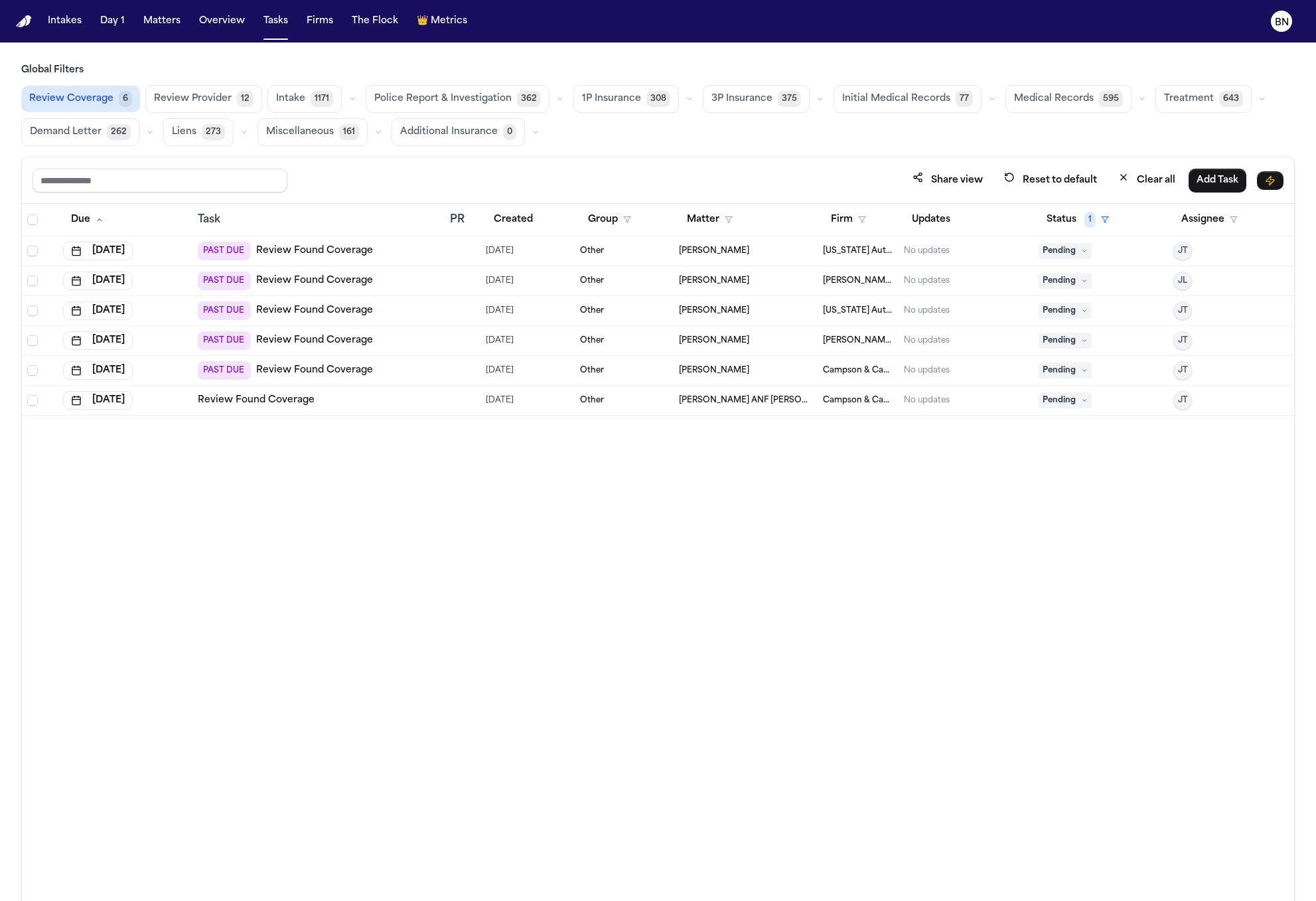
click at [230, 111] on button "Review Provider 12" at bounding box center [204, 99] width 117 height 28
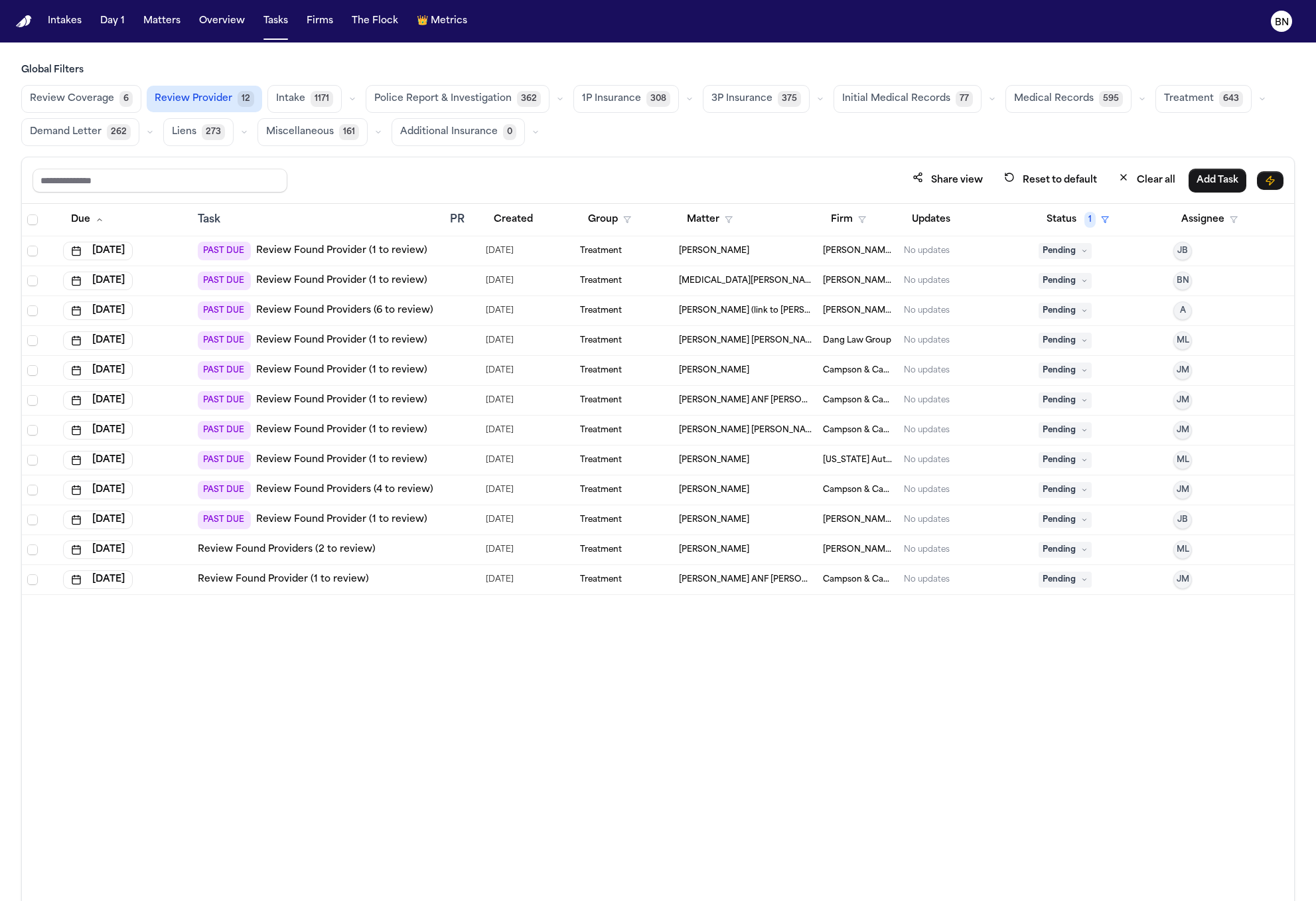
click at [476, 159] on div "Share view Reset to default Clear all Add Task" at bounding box center [658, 180] width 1272 height 46
click at [332, 98] on button "Intake 1171" at bounding box center [305, 99] width 74 height 28
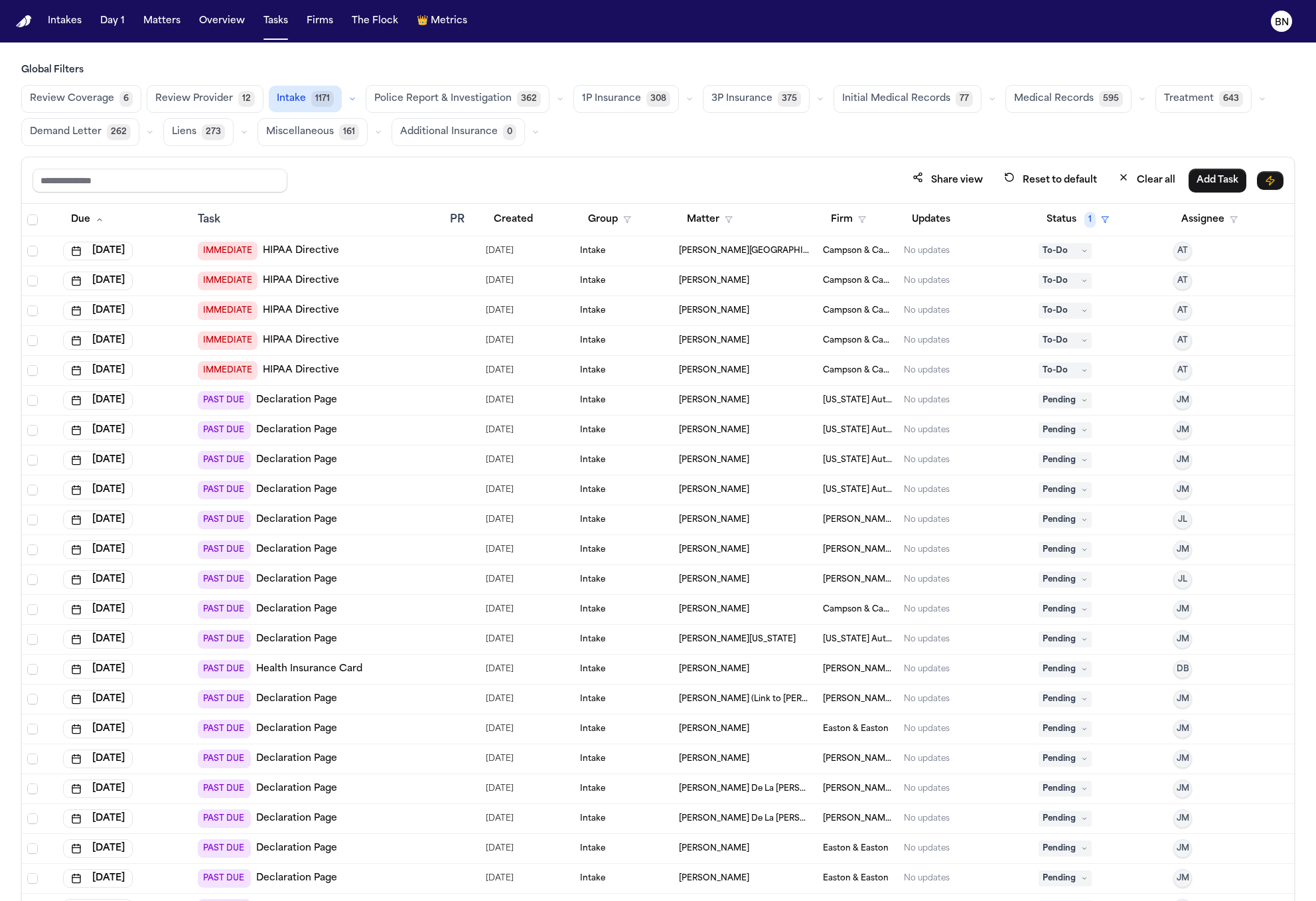
click at [345, 99] on button "button" at bounding box center [352, 99] width 16 height 16
click at [332, 125] on span "[MEDICAL_DATA] Agreement" at bounding box center [324, 137] width 94 height 27
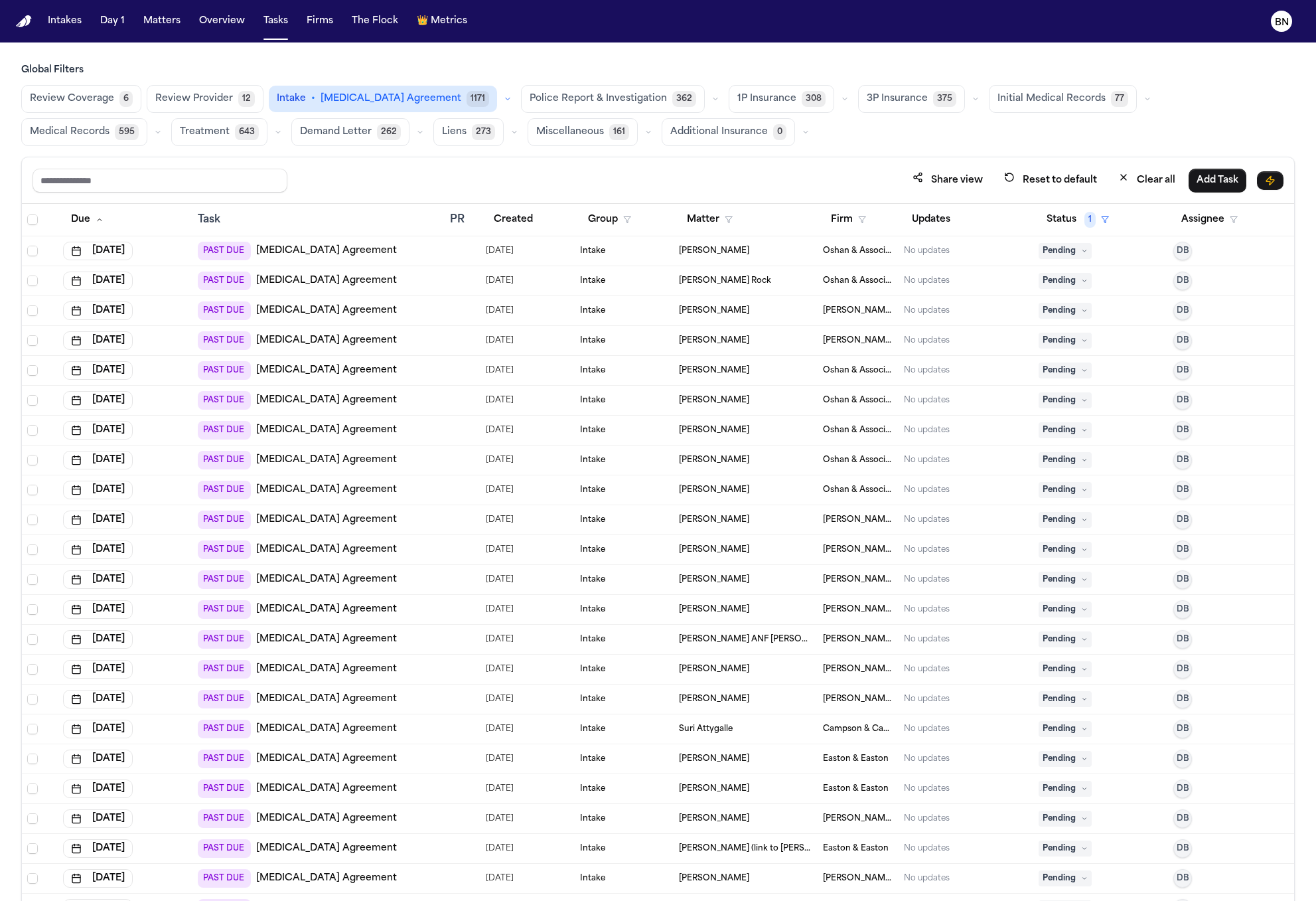
click at [504, 95] on icon "button" at bounding box center [507, 99] width 8 height 8
click at [349, 232] on button "Conduct Intake 270" at bounding box center [359, 237] width 178 height 27
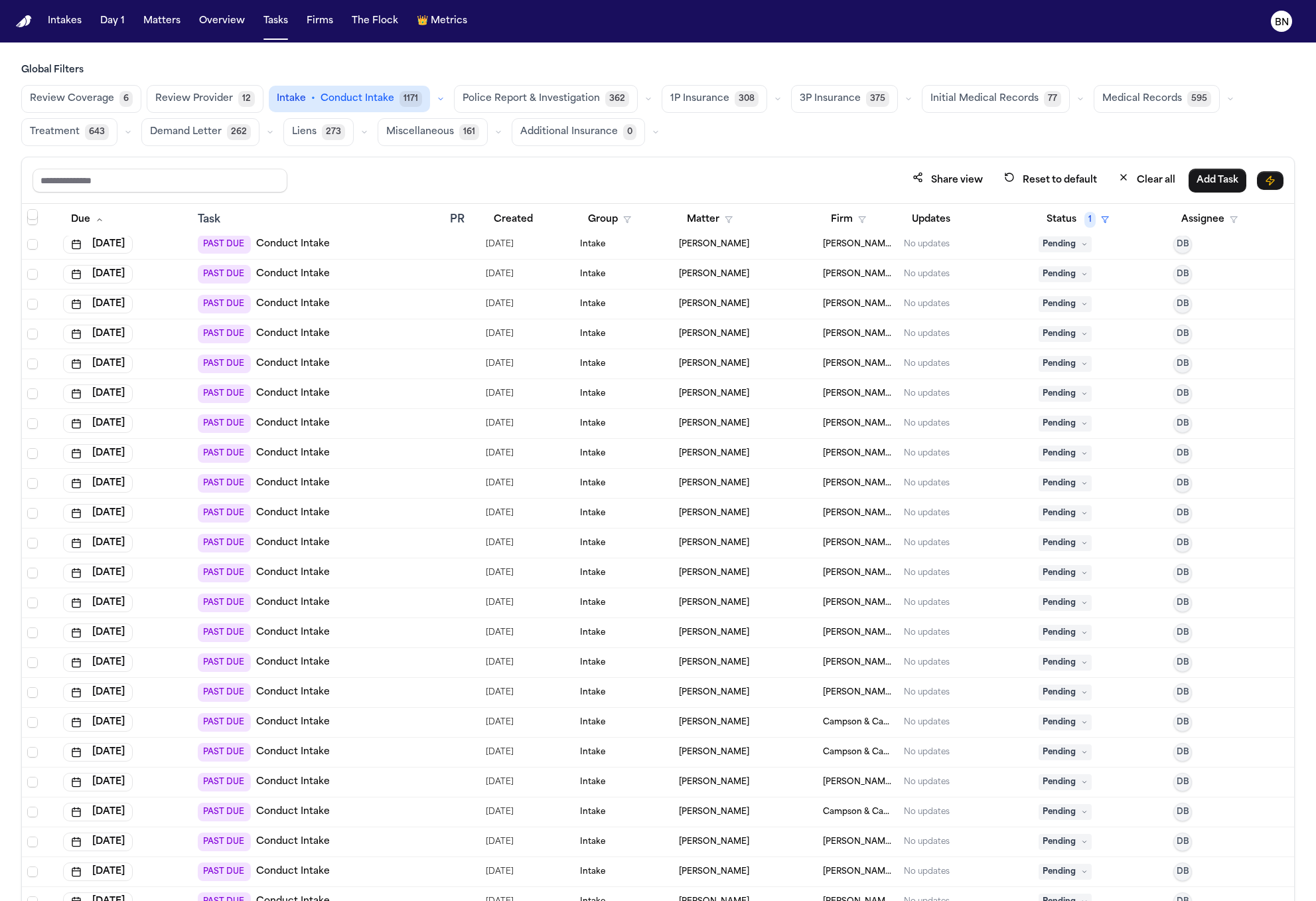
scroll to position [7254, 0]
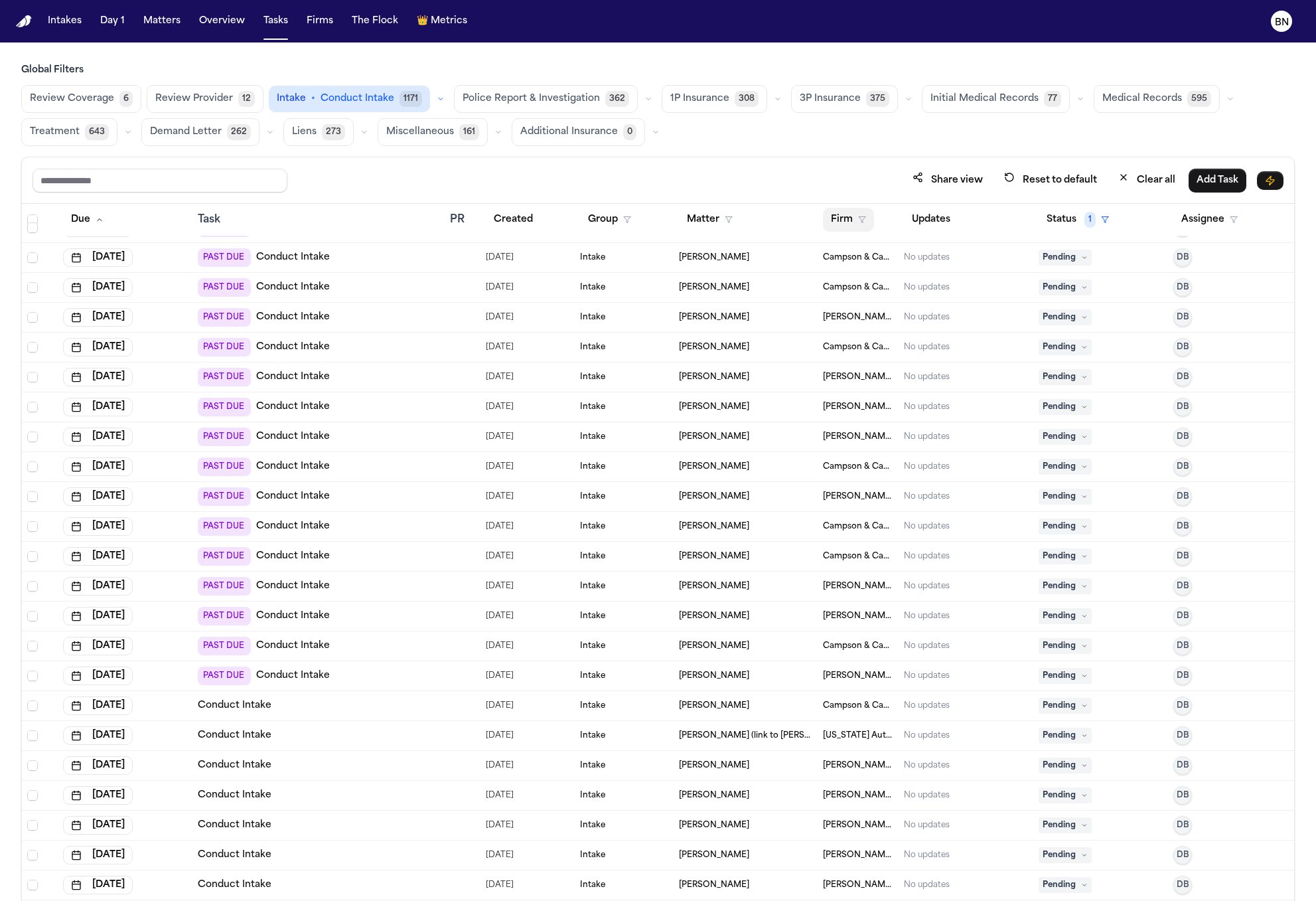
click at [851, 219] on button "Firm" at bounding box center [849, 220] width 51 height 24
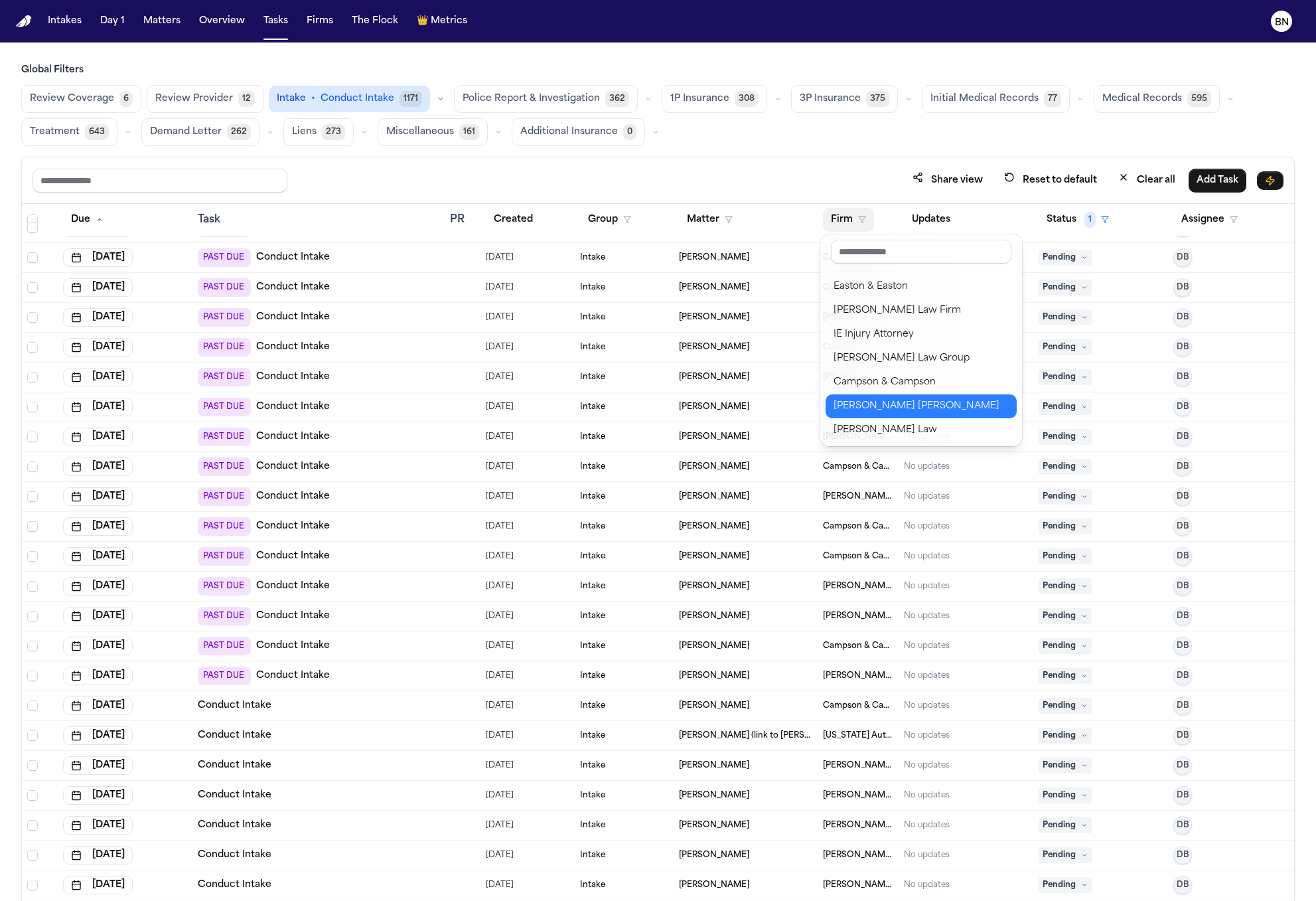
scroll to position [384, 0]
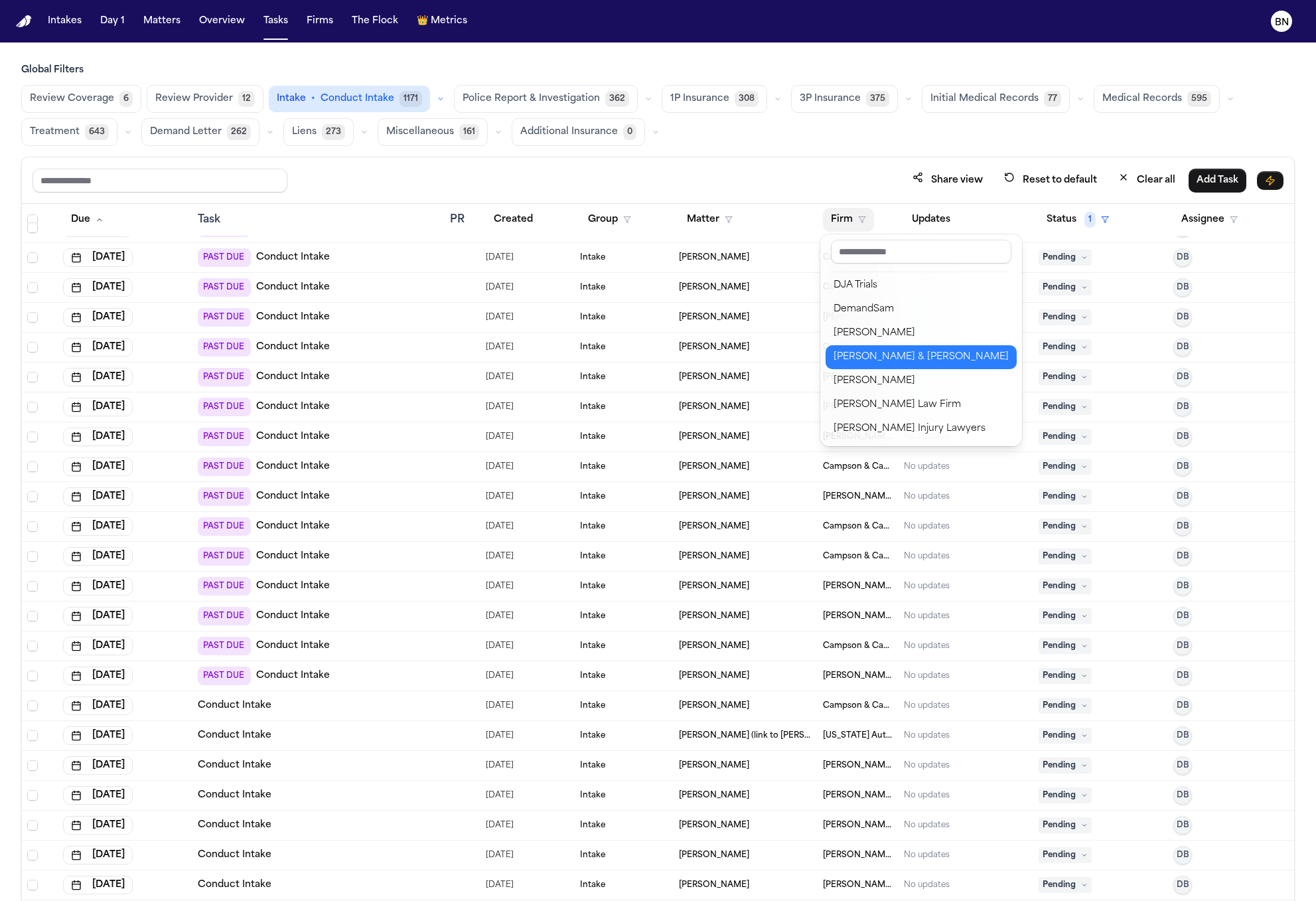
click at [893, 367] on button "[PERSON_NAME] & [PERSON_NAME]" at bounding box center [921, 357] width 191 height 24
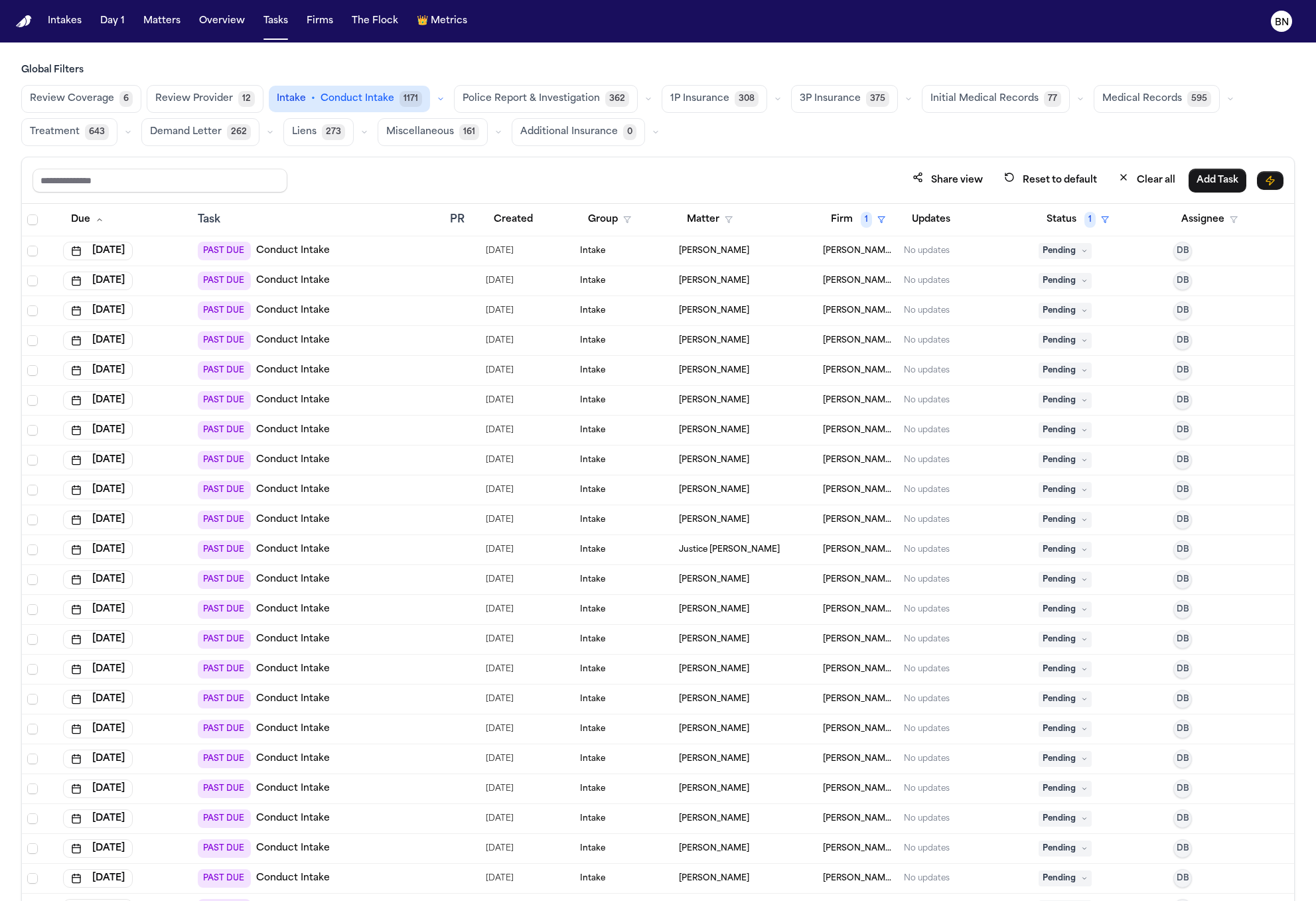
scroll to position [382, 0]
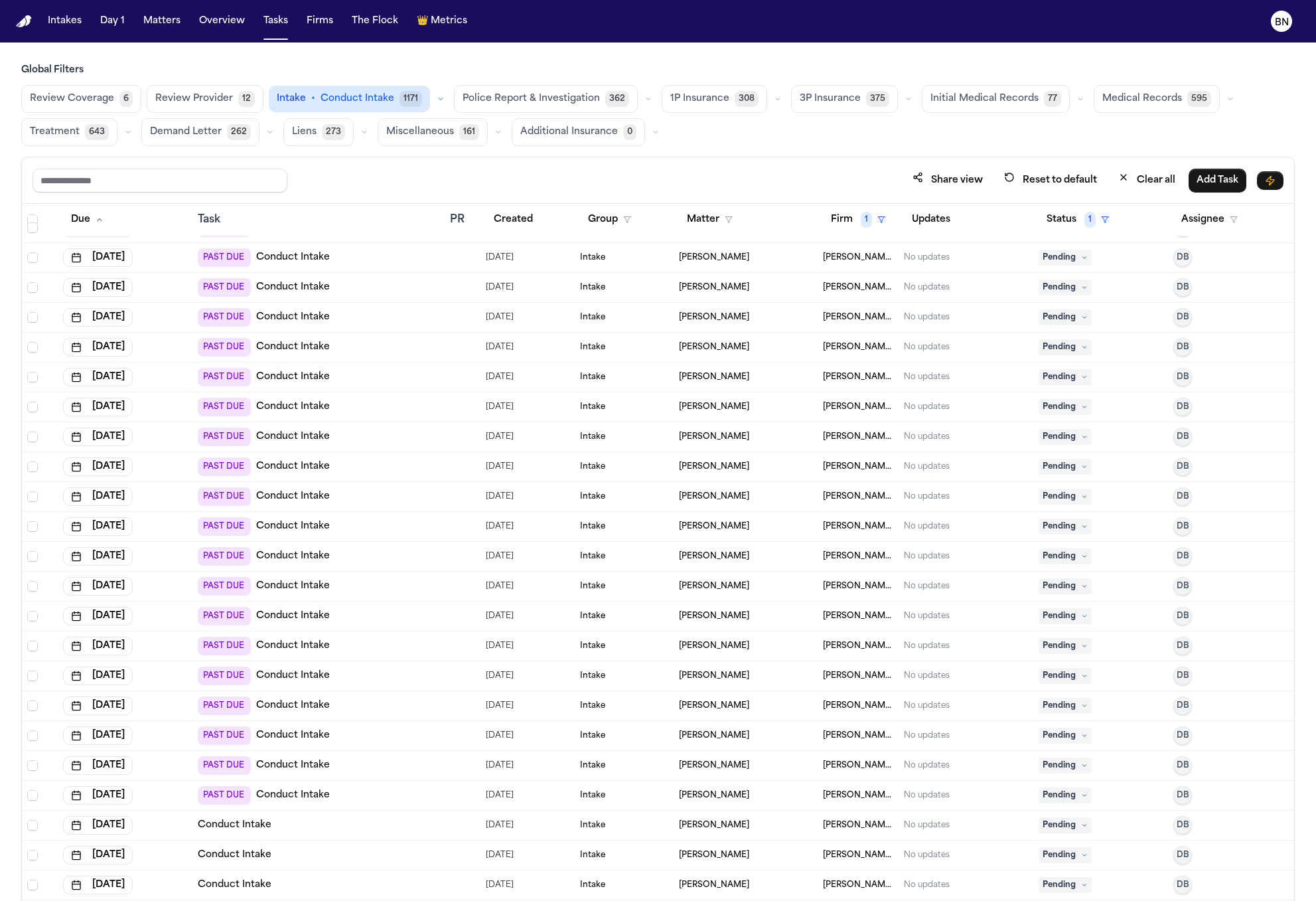
click at [437, 95] on icon "button" at bounding box center [441, 99] width 8 height 8
click at [369, 100] on span "Conduct Intake" at bounding box center [357, 99] width 73 height 13
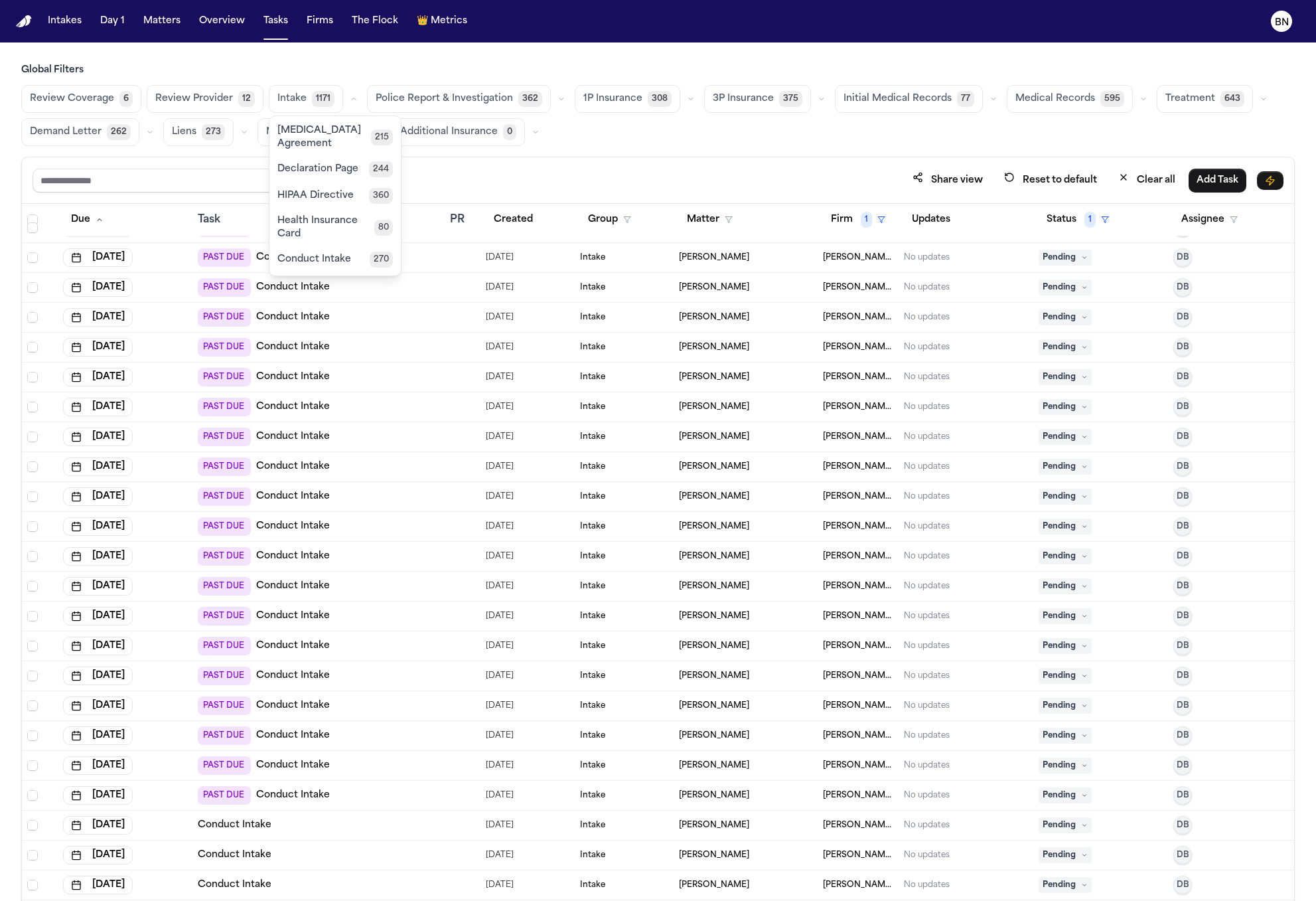
click at [303, 96] on button "Intake 1171" at bounding box center [306, 99] width 74 height 28
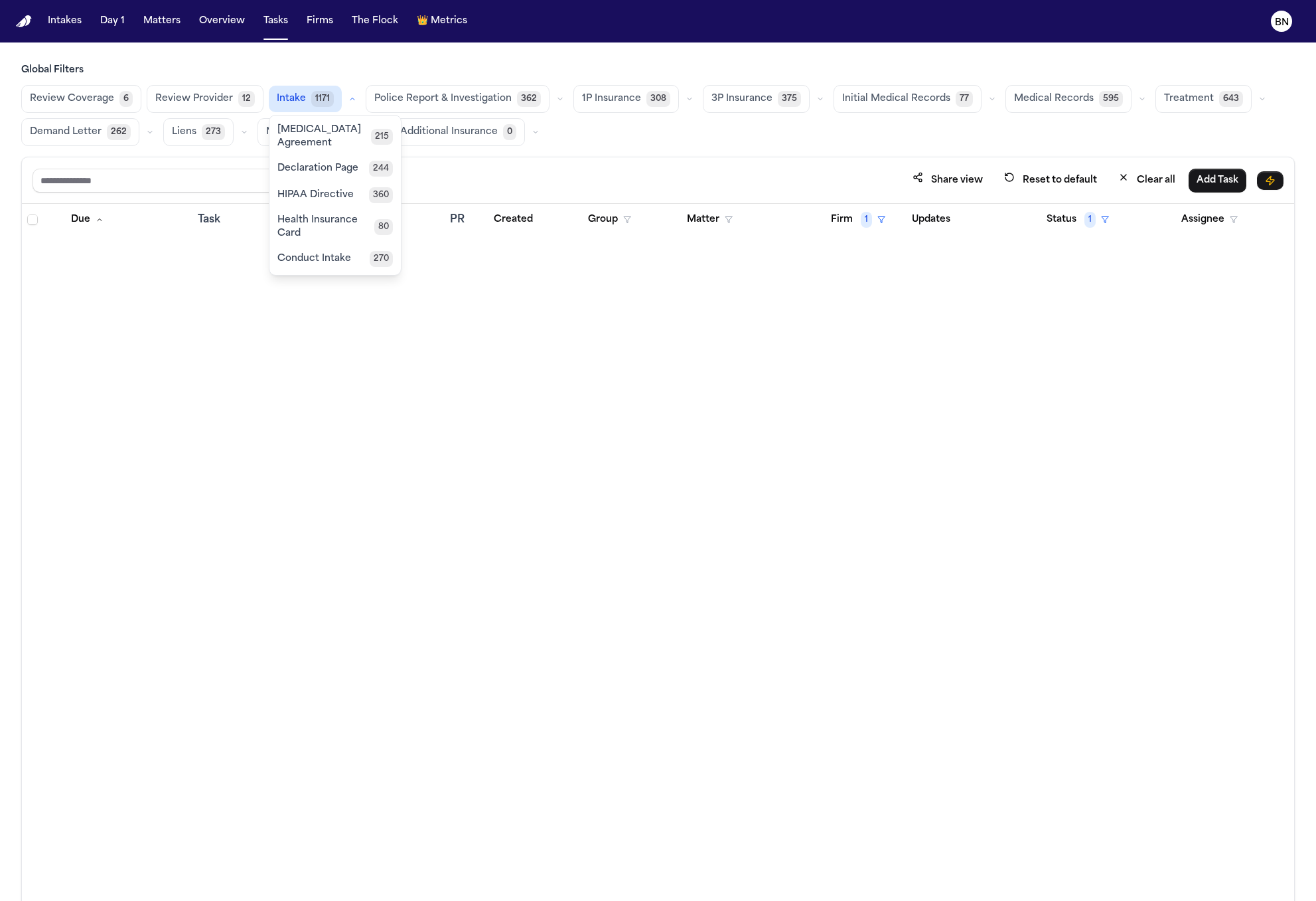
scroll to position [2593, 0]
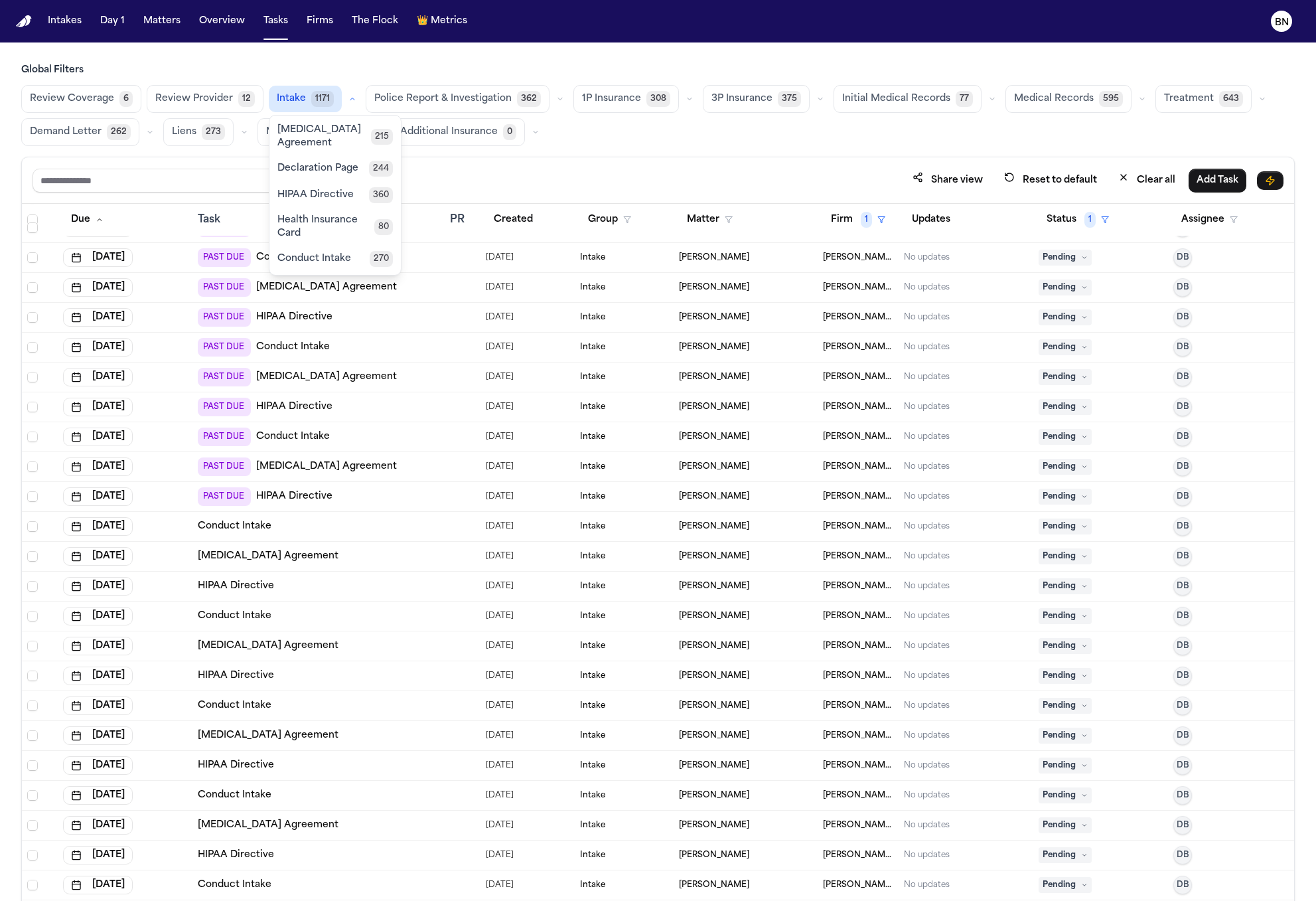
click at [801, 150] on div "Global Filters Review Coverage 6 Review Provider 12 Intake 1171 [MEDICAL_DATA] …" at bounding box center [658, 511] width 1273 height 895
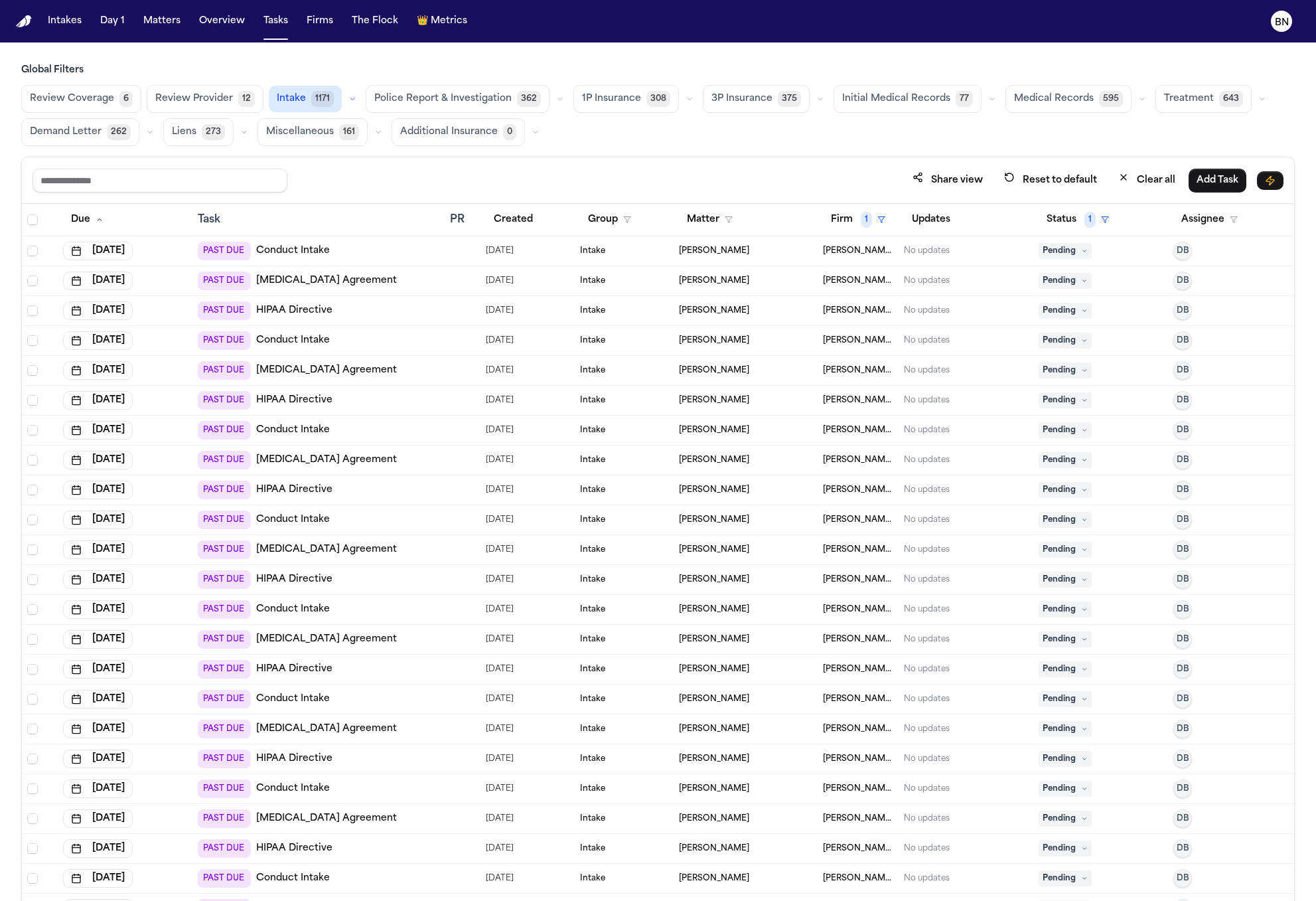
click at [28, 218] on span "Select all" at bounding box center [32, 219] width 10 height 10
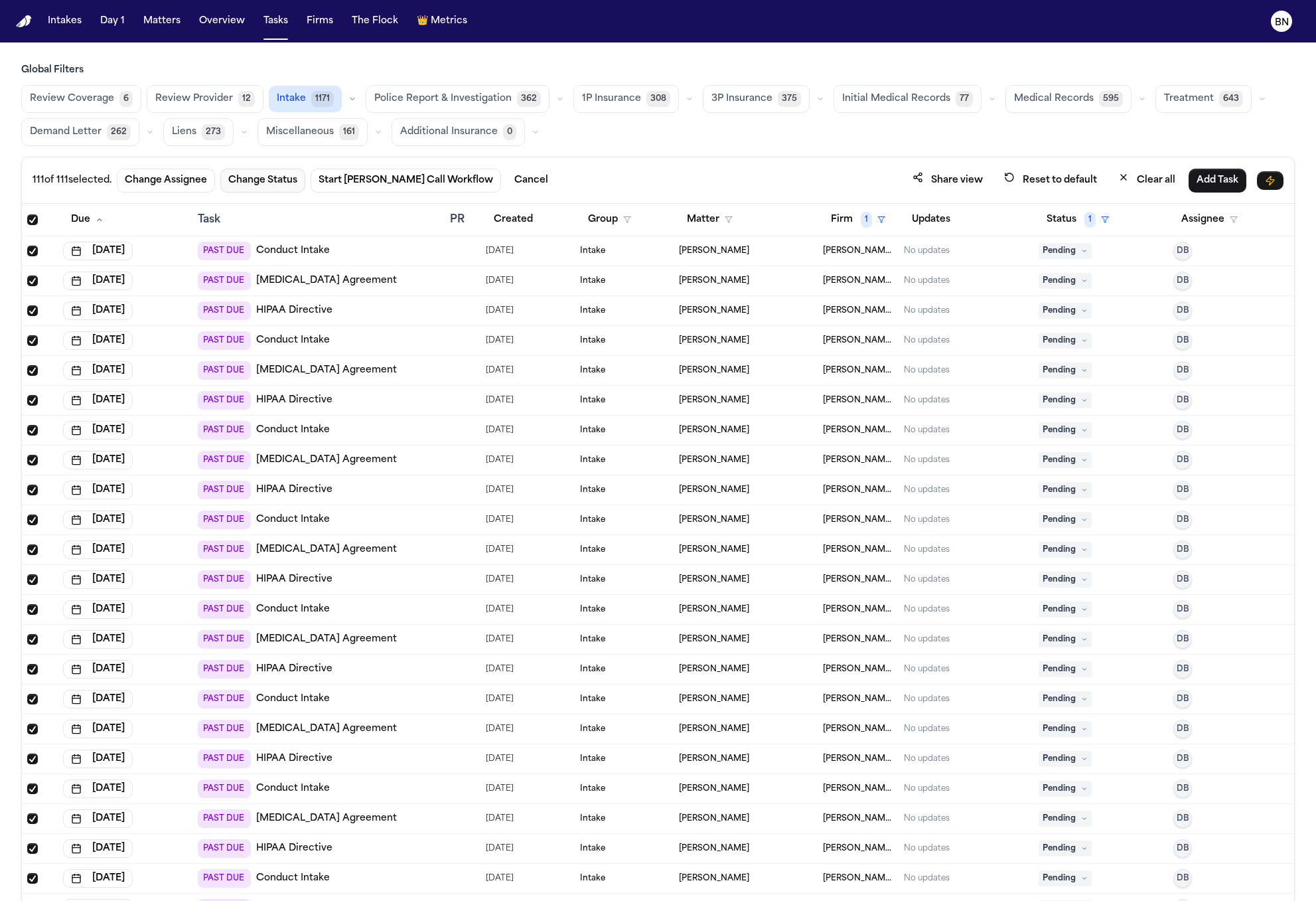
click at [291, 187] on button "Change Status" at bounding box center [262, 180] width 85 height 24
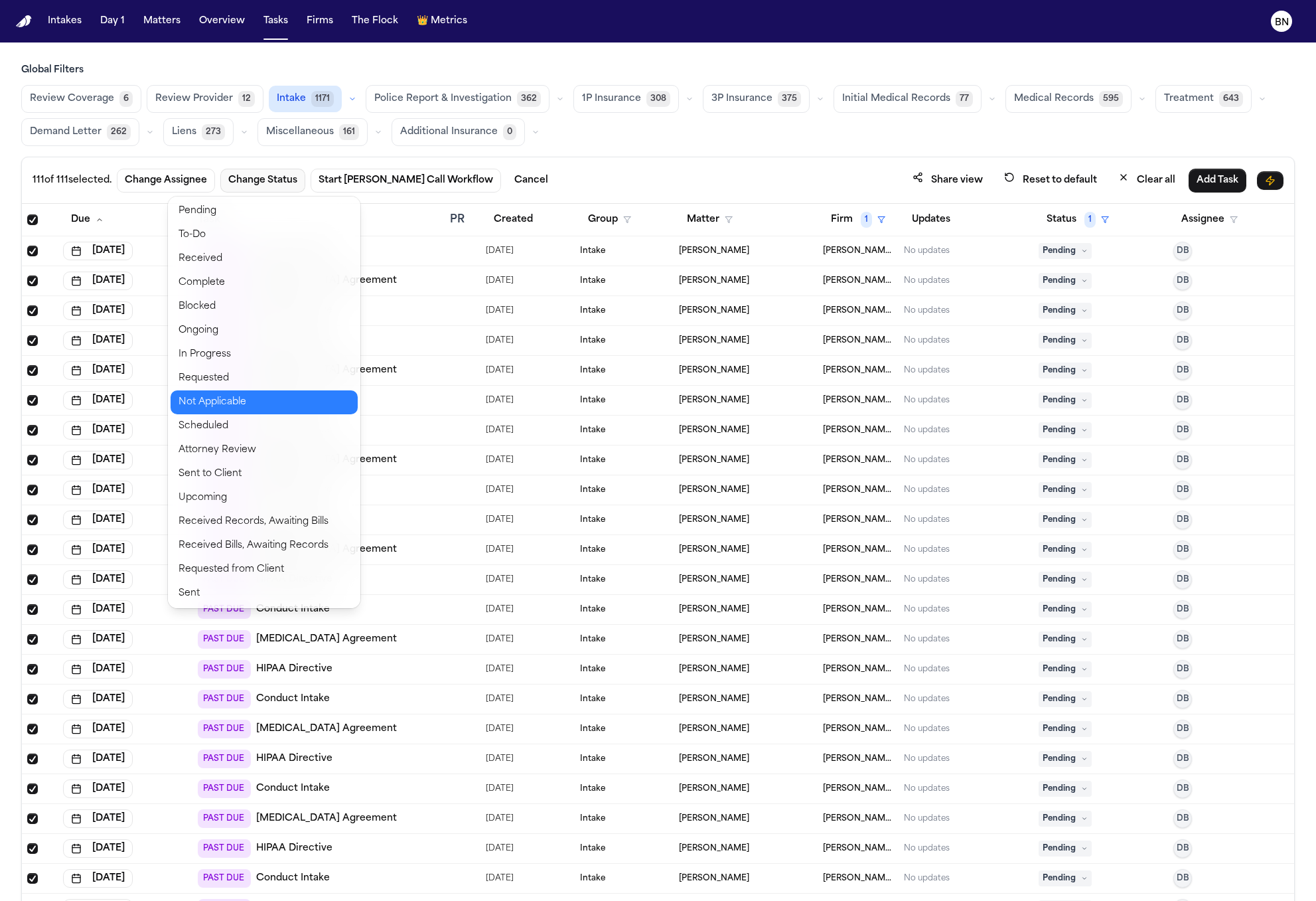
click at [284, 404] on button "Not Applicable" at bounding box center [264, 403] width 187 height 24
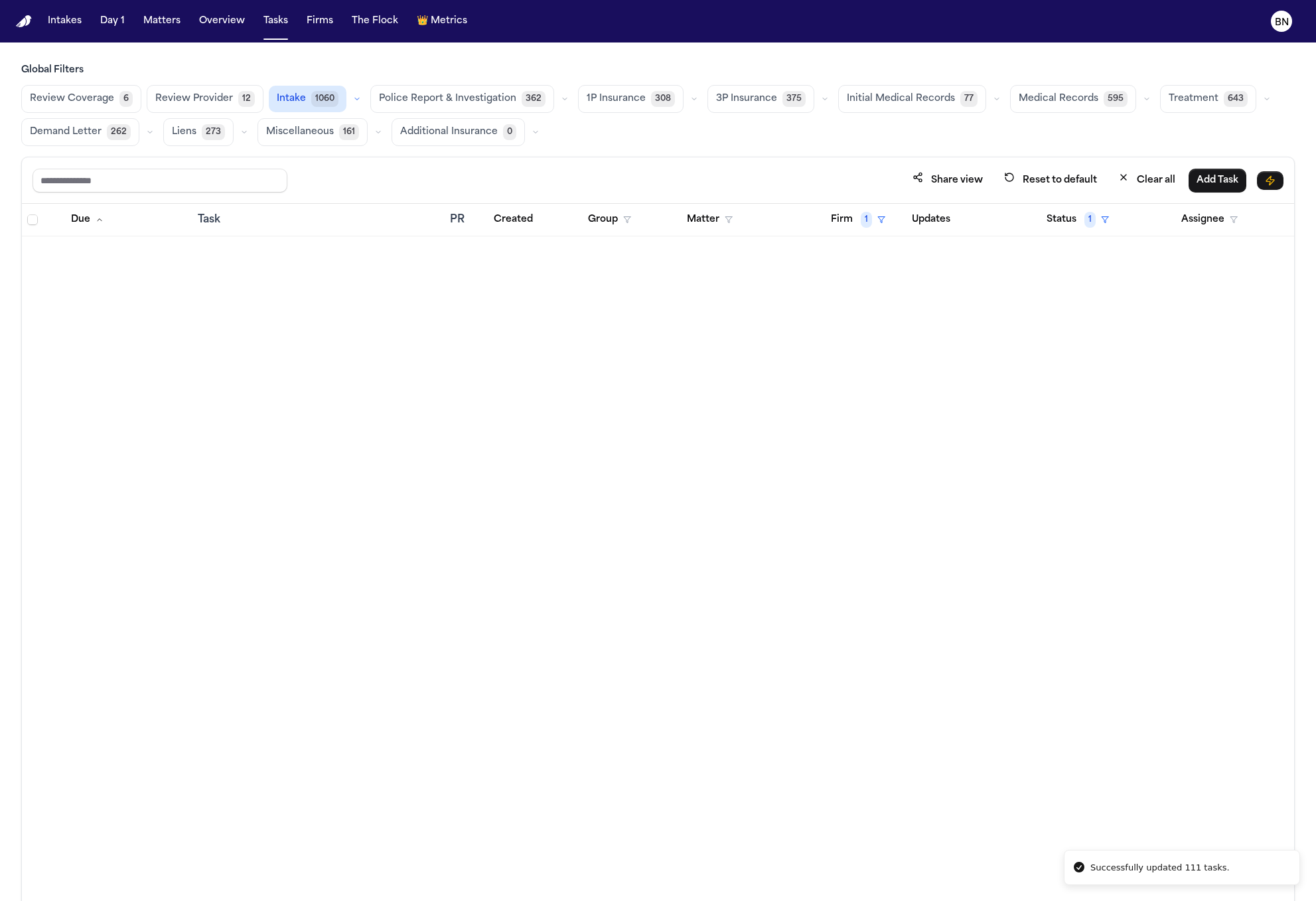
click at [592, 164] on div "Share view Reset to default Clear all Add Task" at bounding box center [658, 180] width 1272 height 46
click at [572, 164] on div "Share view Reset to default Clear all Add Task" at bounding box center [658, 180] width 1272 height 46
click at [107, 133] on span "262" at bounding box center [119, 132] width 24 height 16
click at [1066, 226] on button "Status 1" at bounding box center [1078, 220] width 78 height 24
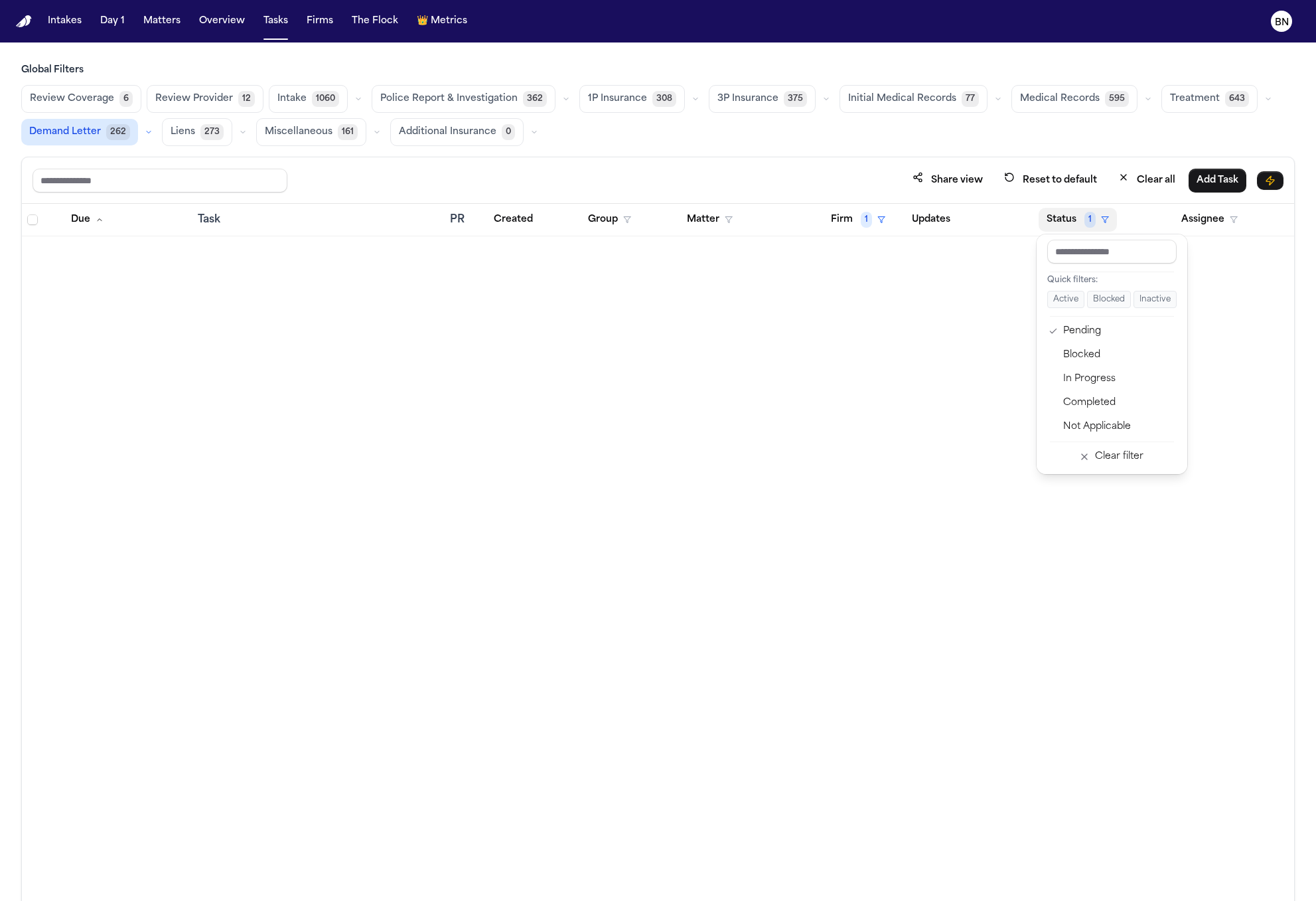
click at [1068, 306] on button "Active" at bounding box center [1066, 299] width 37 height 18
click at [820, 158] on div "Share view Reset to default Clear all Add Task" at bounding box center [658, 180] width 1272 height 46
click at [116, 136] on span "262" at bounding box center [118, 132] width 24 height 16
click at [112, 133] on span "262" at bounding box center [119, 132] width 24 height 16
click at [336, 94] on button "Intake 1060" at bounding box center [308, 99] width 79 height 28
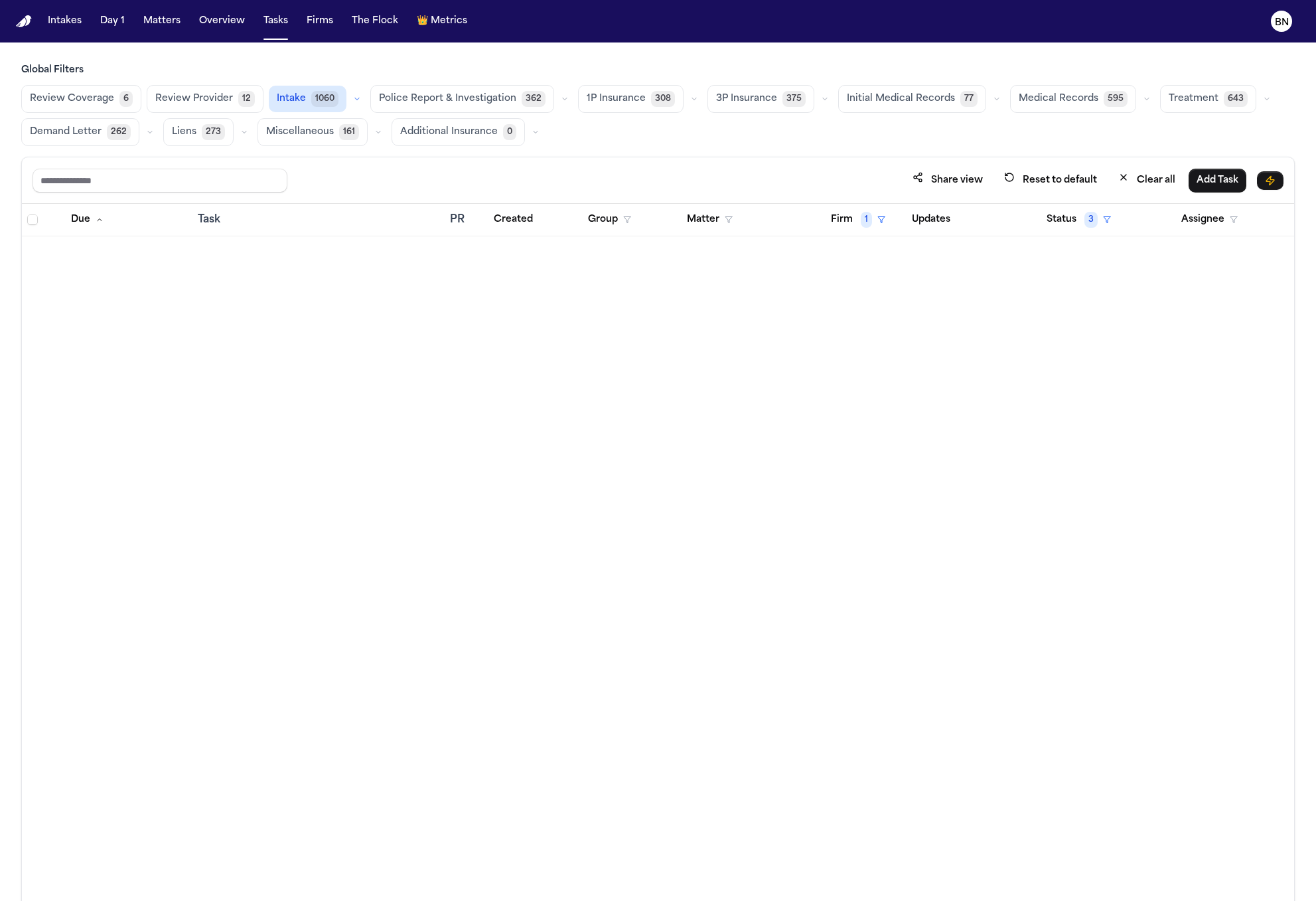
click at [653, 109] on button "1P Insurance 308" at bounding box center [631, 99] width 106 height 28
click at [718, 100] on span "3P Insurance" at bounding box center [747, 99] width 61 height 13
click at [858, 92] on span "Initial Medical Records" at bounding box center [901, 99] width 108 height 13
click at [1055, 105] on span "Medical Records" at bounding box center [1059, 99] width 80 height 13
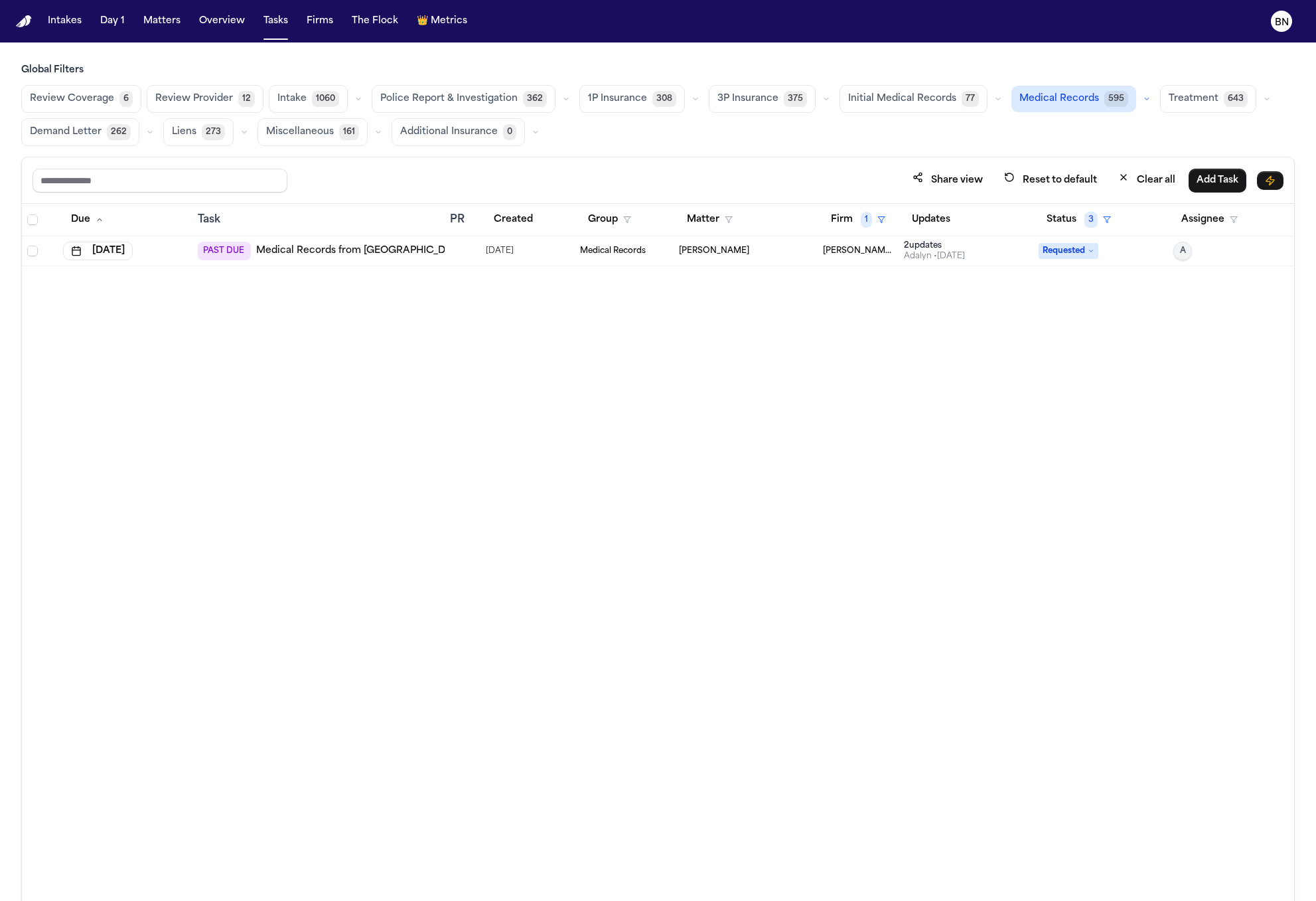
click at [1169, 105] on span "Treatment" at bounding box center [1194, 99] width 50 height 13
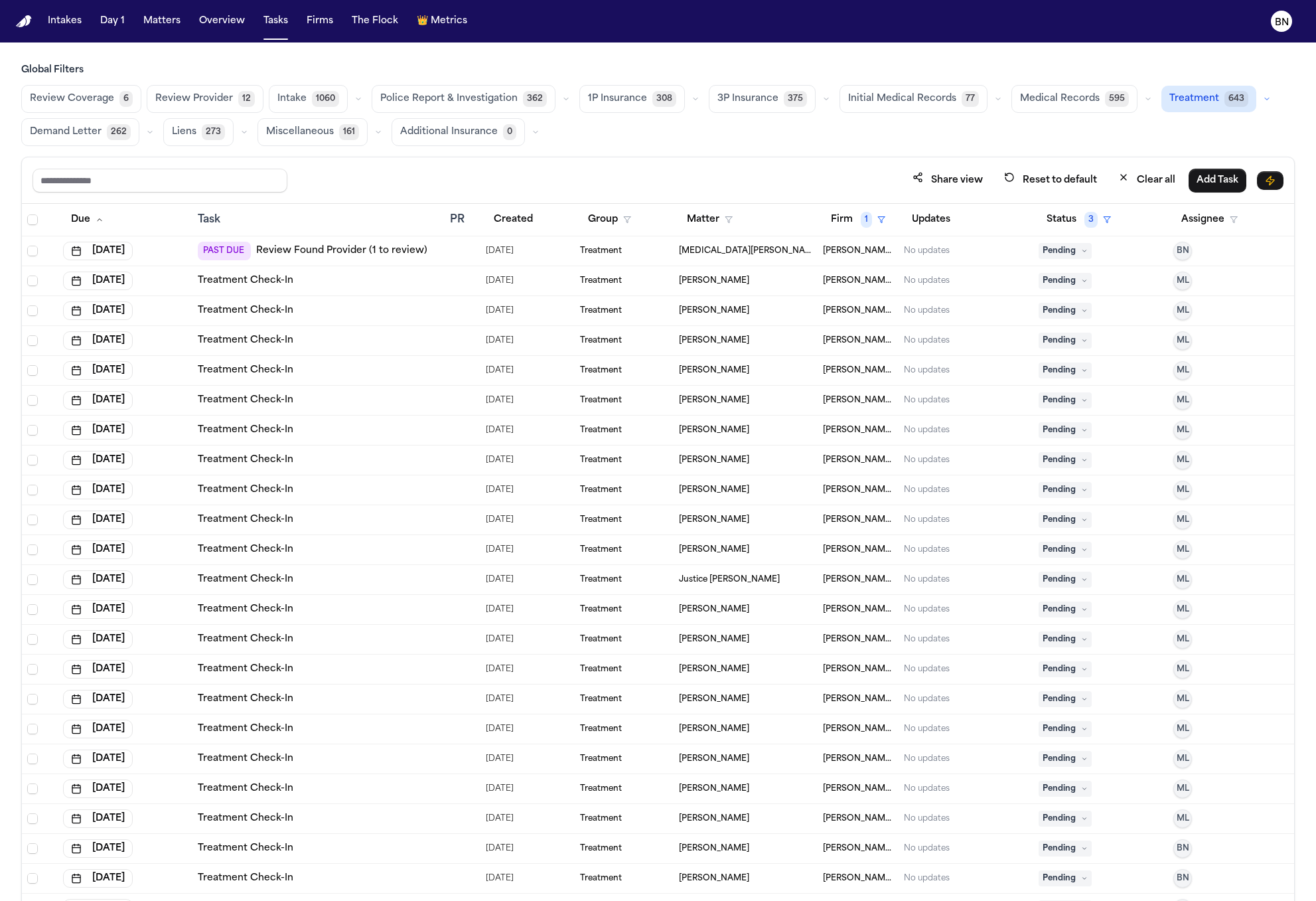
click at [33, 219] on span "Select all" at bounding box center [32, 219] width 10 height 10
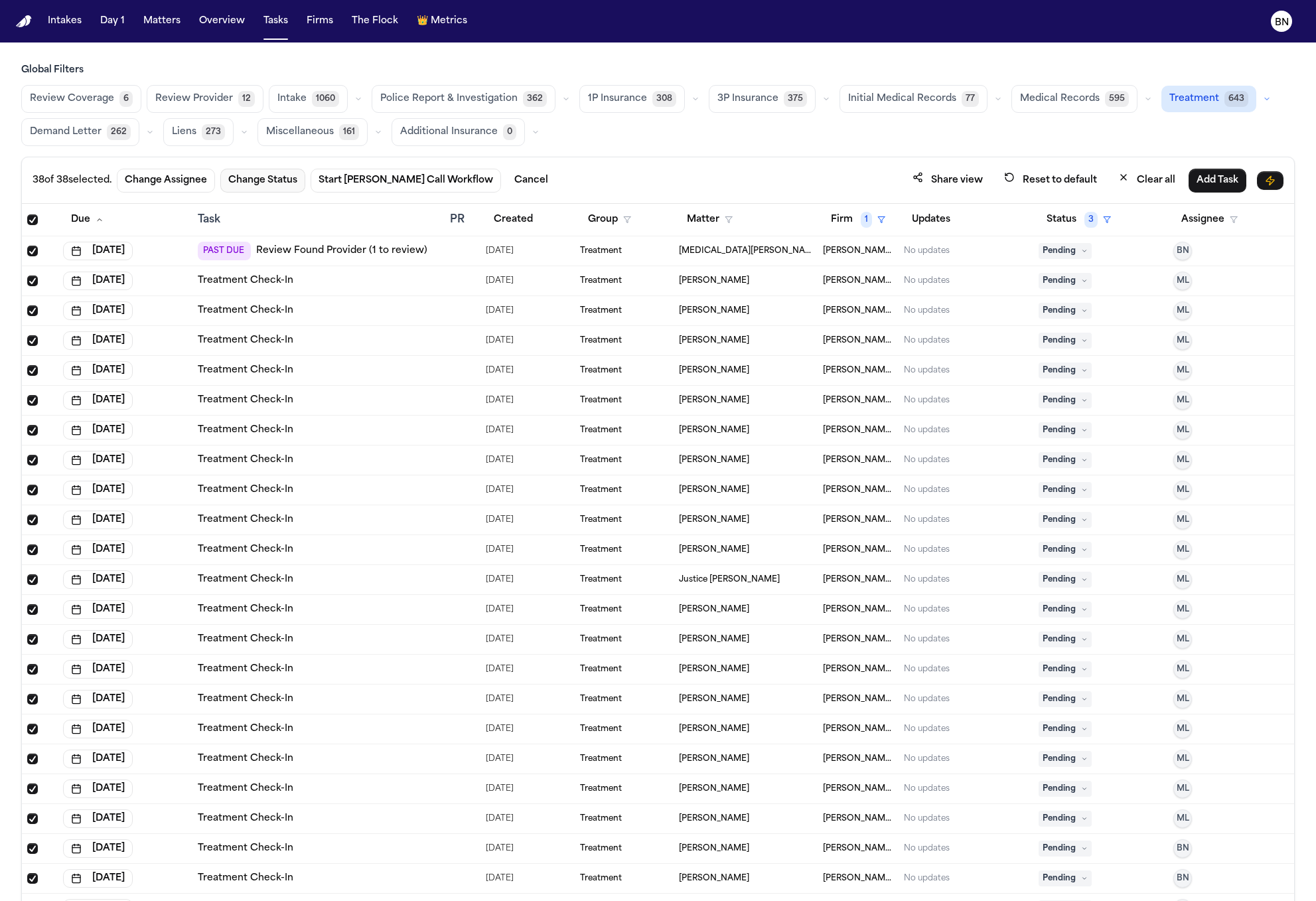
click at [269, 180] on button "Change Status" at bounding box center [262, 180] width 85 height 24
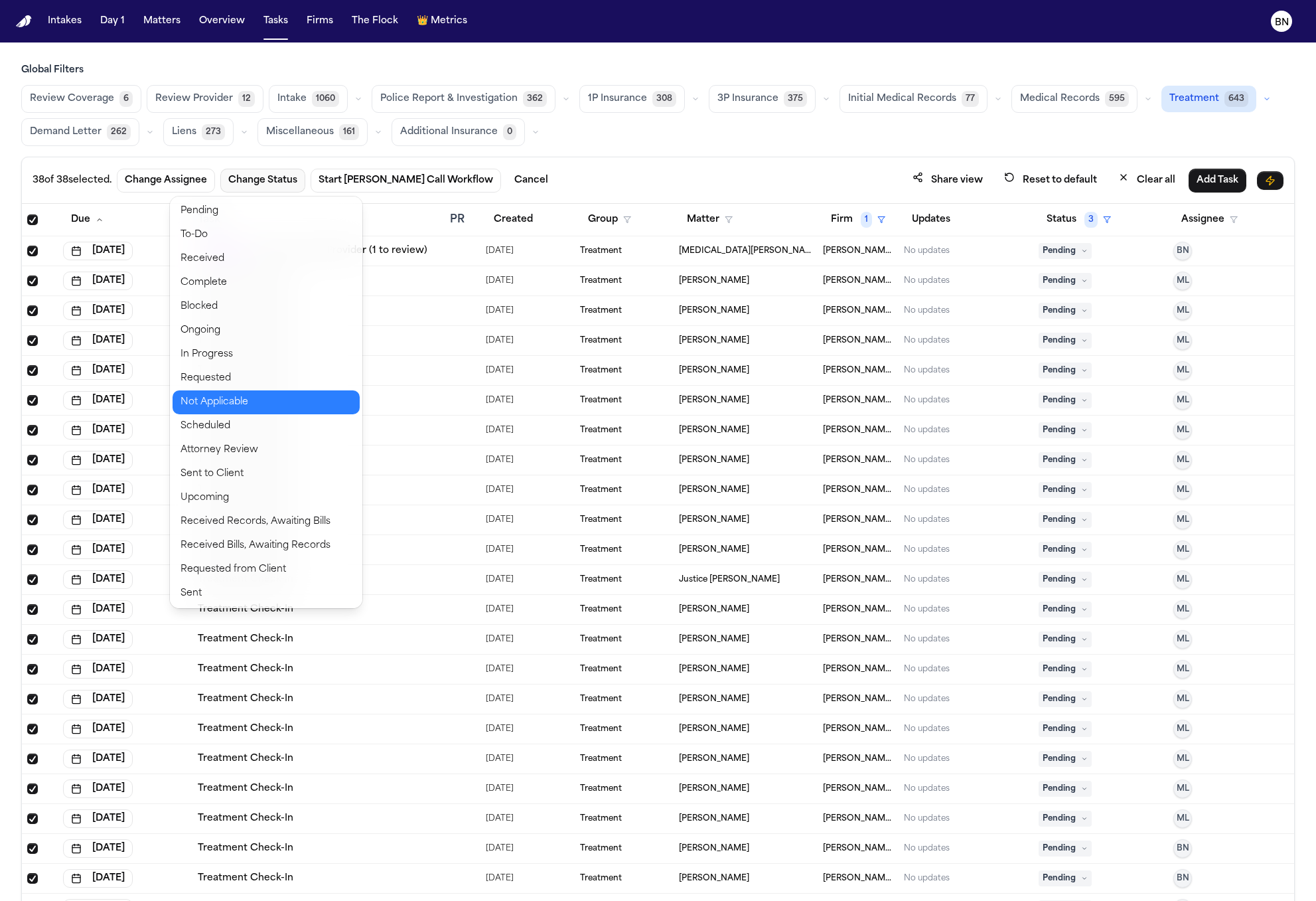
click at [293, 405] on button "Not Applicable" at bounding box center [266, 403] width 187 height 24
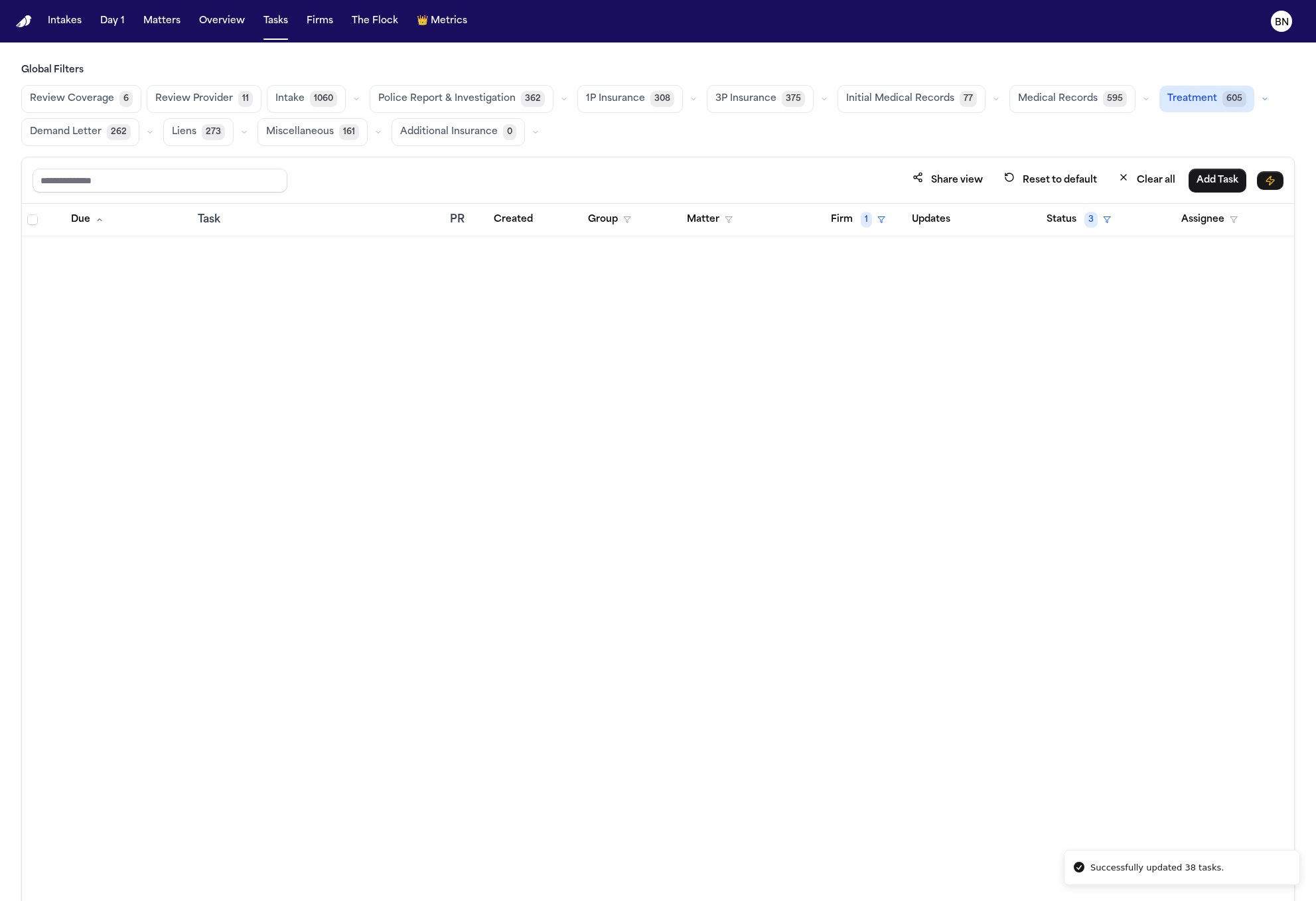
click at [856, 100] on span "Initial Medical Records" at bounding box center [901, 99] width 108 height 13
click at [1017, 102] on span "Medical Records" at bounding box center [1057, 99] width 80 height 13
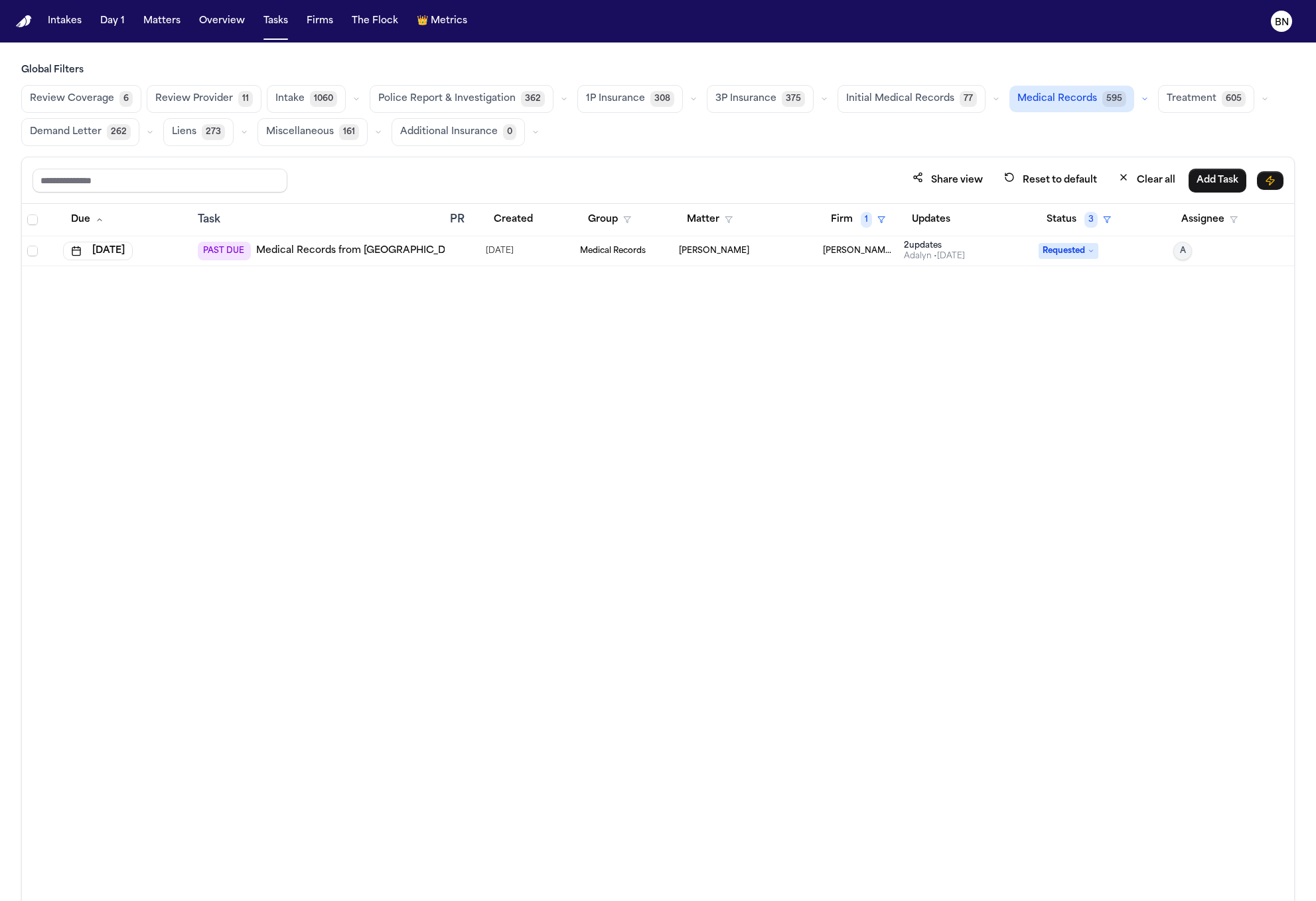
click at [216, 140] on button "Liens 273" at bounding box center [199, 132] width 71 height 28
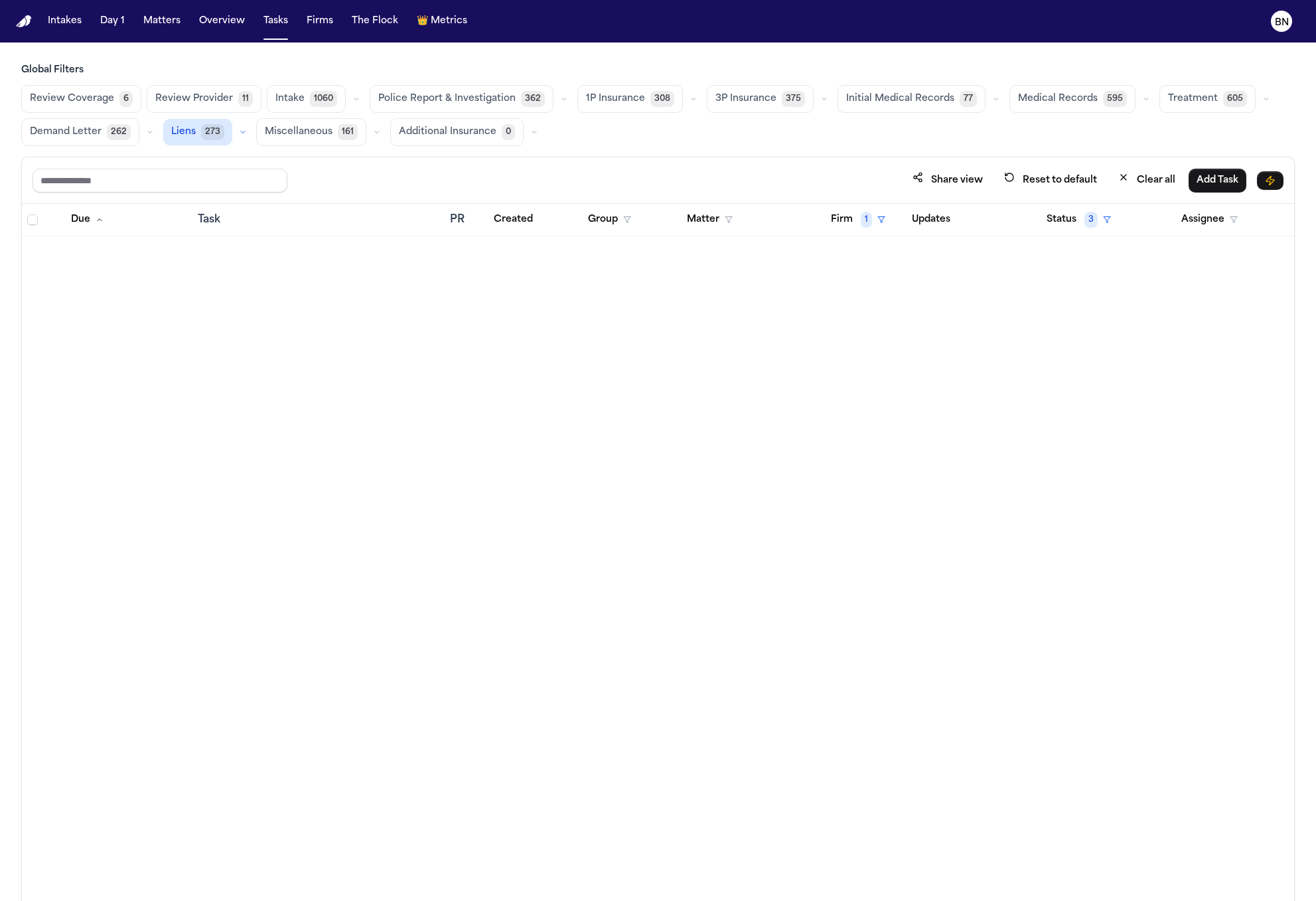
click at [330, 140] on button "Miscellaneous 161" at bounding box center [311, 132] width 111 height 28
click at [377, 131] on button "button" at bounding box center [376, 132] width 16 height 16
click at [569, 179] on div "Share view Reset to default Clear all Add Task" at bounding box center [658, 180] width 1251 height 24
click at [635, 47] on main "Global Filters Review Coverage 6 Review Provider 11 Intake 1060 Police Report &…" at bounding box center [658, 471] width 1316 height 858
